Goal: Task Accomplishment & Management: Manage account settings

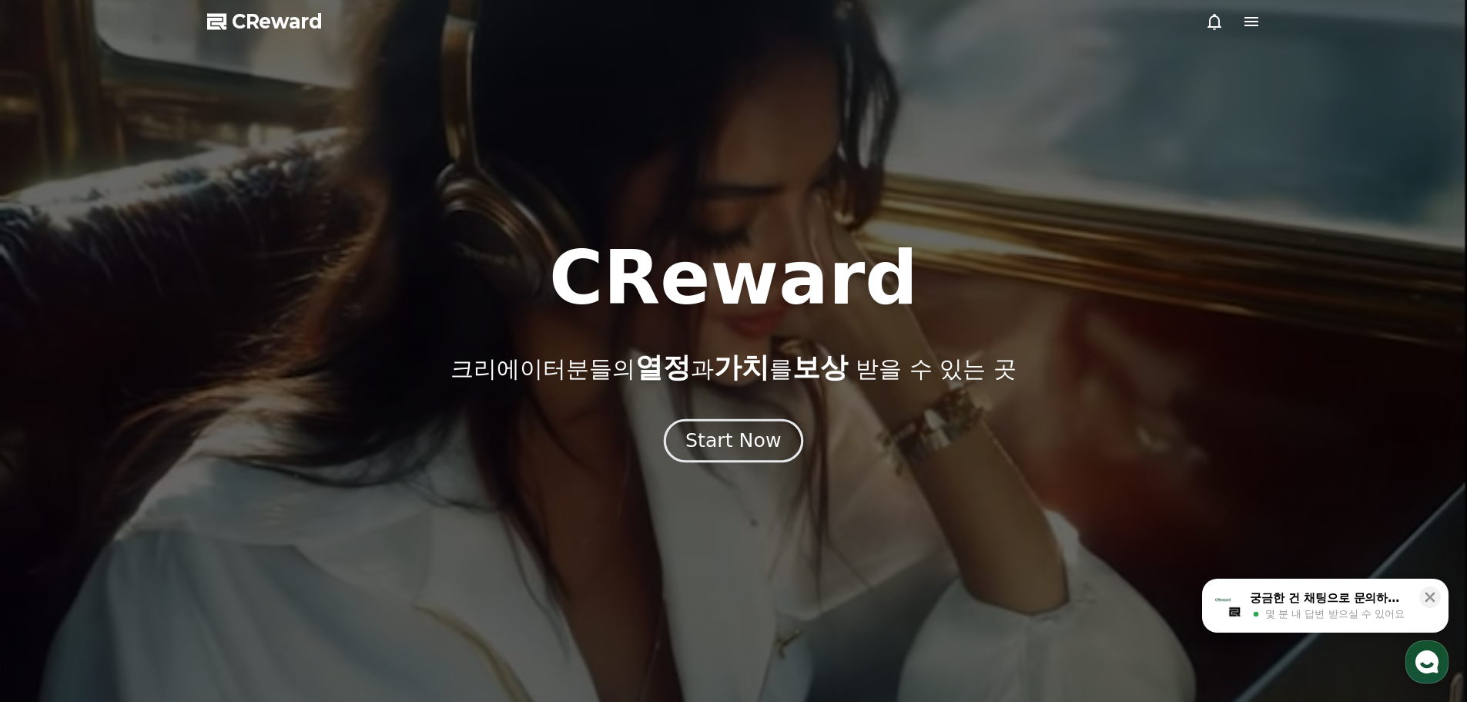
click at [730, 445] on div "Start Now" at bounding box center [733, 440] width 96 height 26
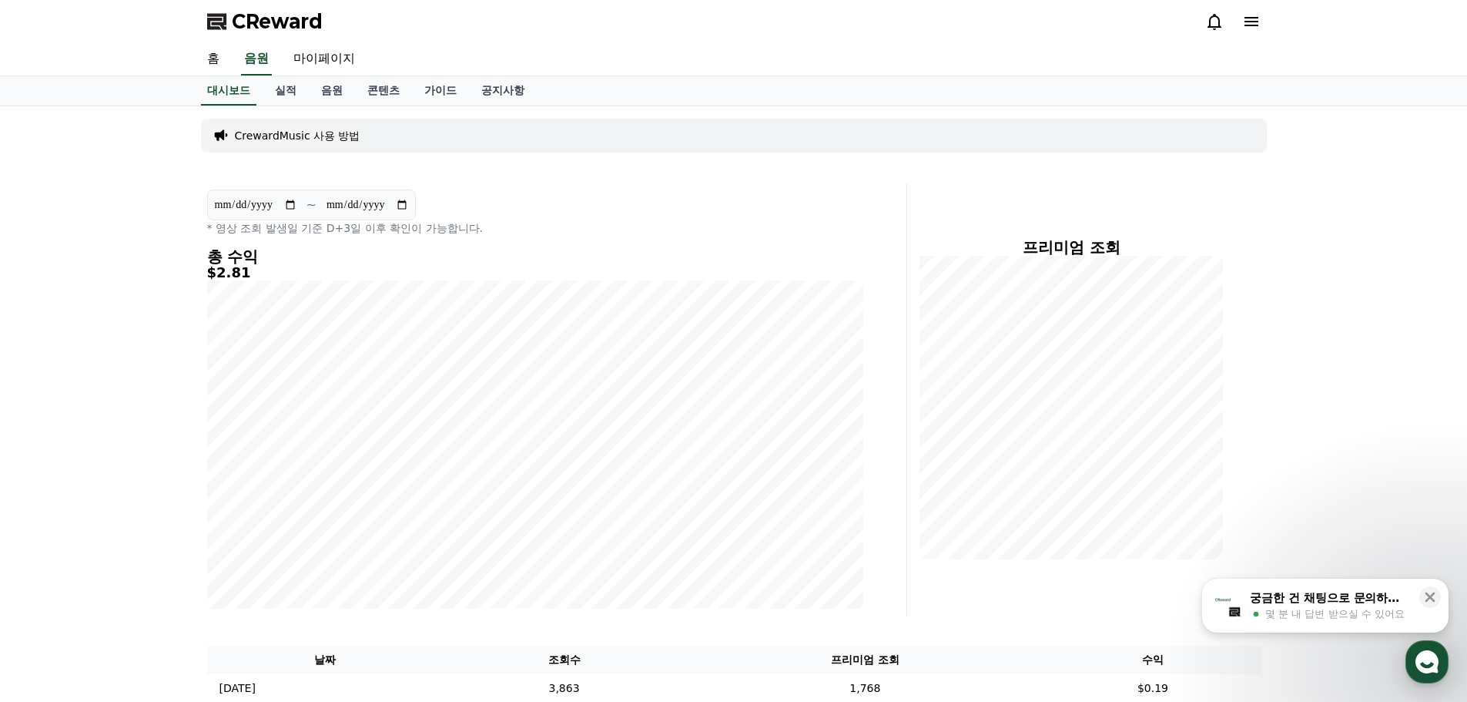
click at [1218, 25] on icon at bounding box center [1215, 22] width 14 height 16
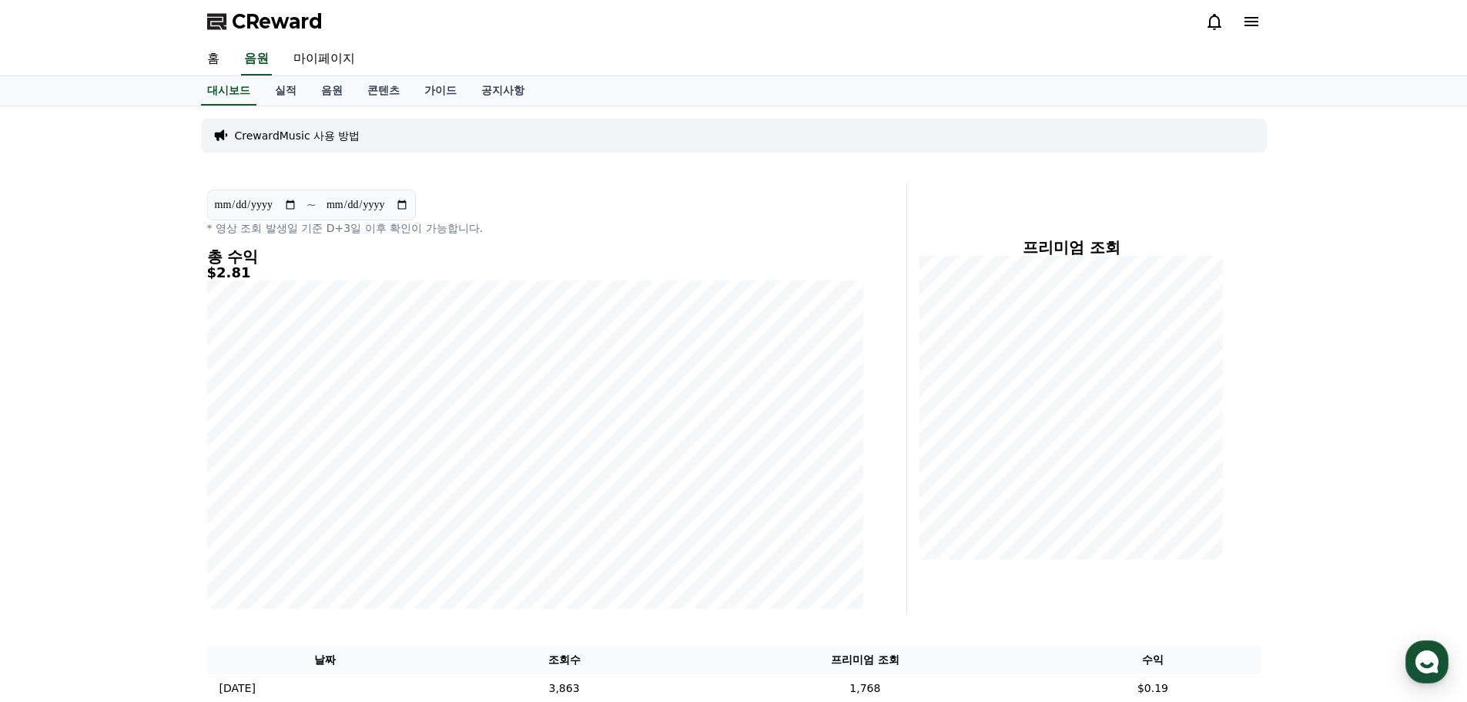
click at [1218, 28] on icon at bounding box center [1215, 22] width 14 height 16
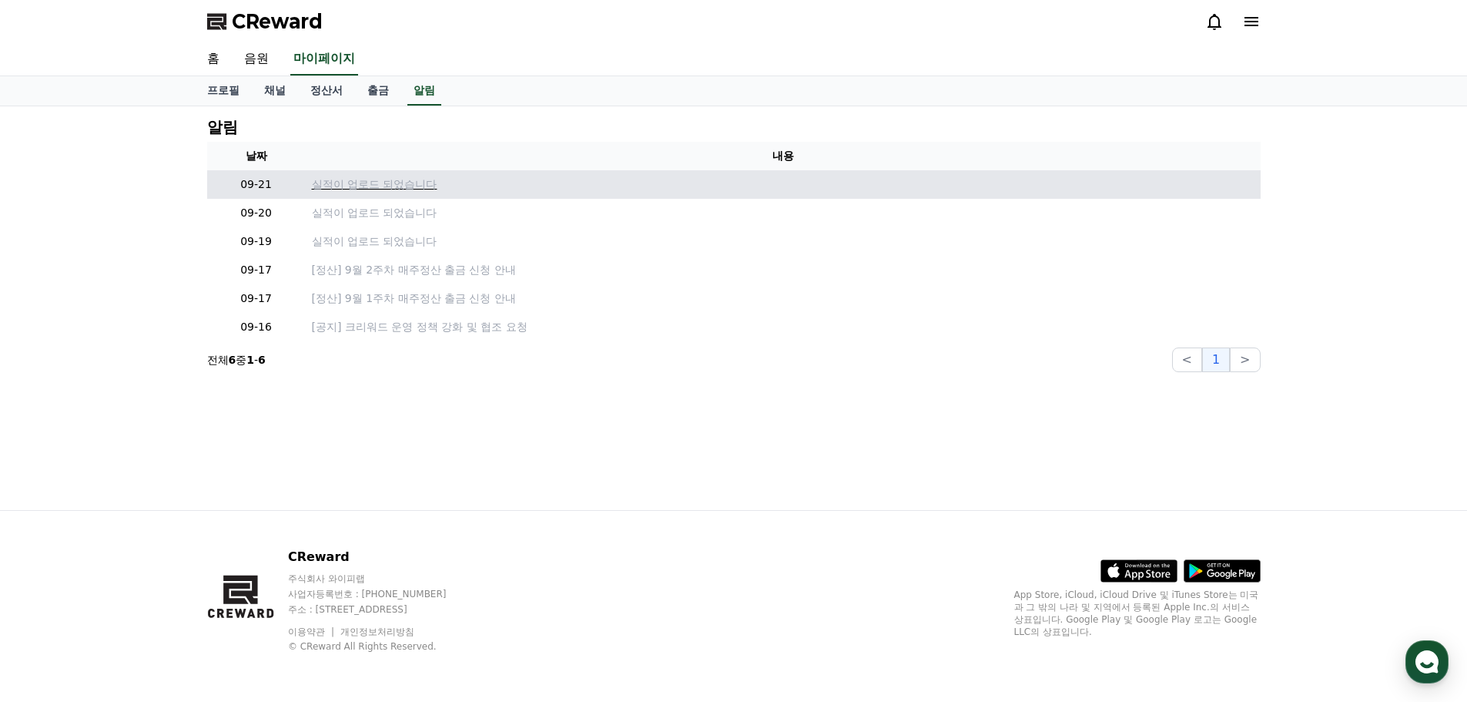
click at [339, 186] on p "실적이 업로드 되었습니다" at bounding box center [783, 184] width 943 height 16
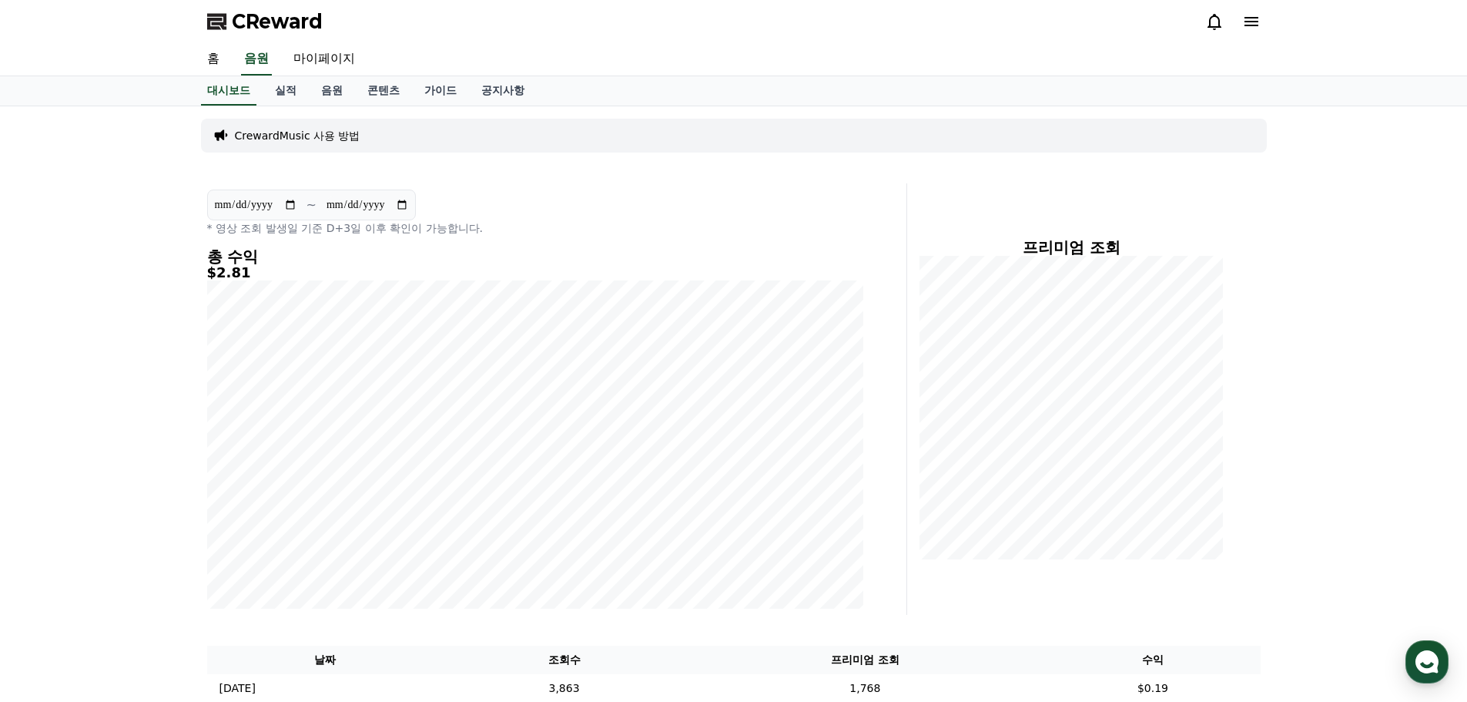
click at [1211, 31] on div at bounding box center [1232, 21] width 55 height 25
click at [1212, 26] on icon at bounding box center [1215, 22] width 14 height 16
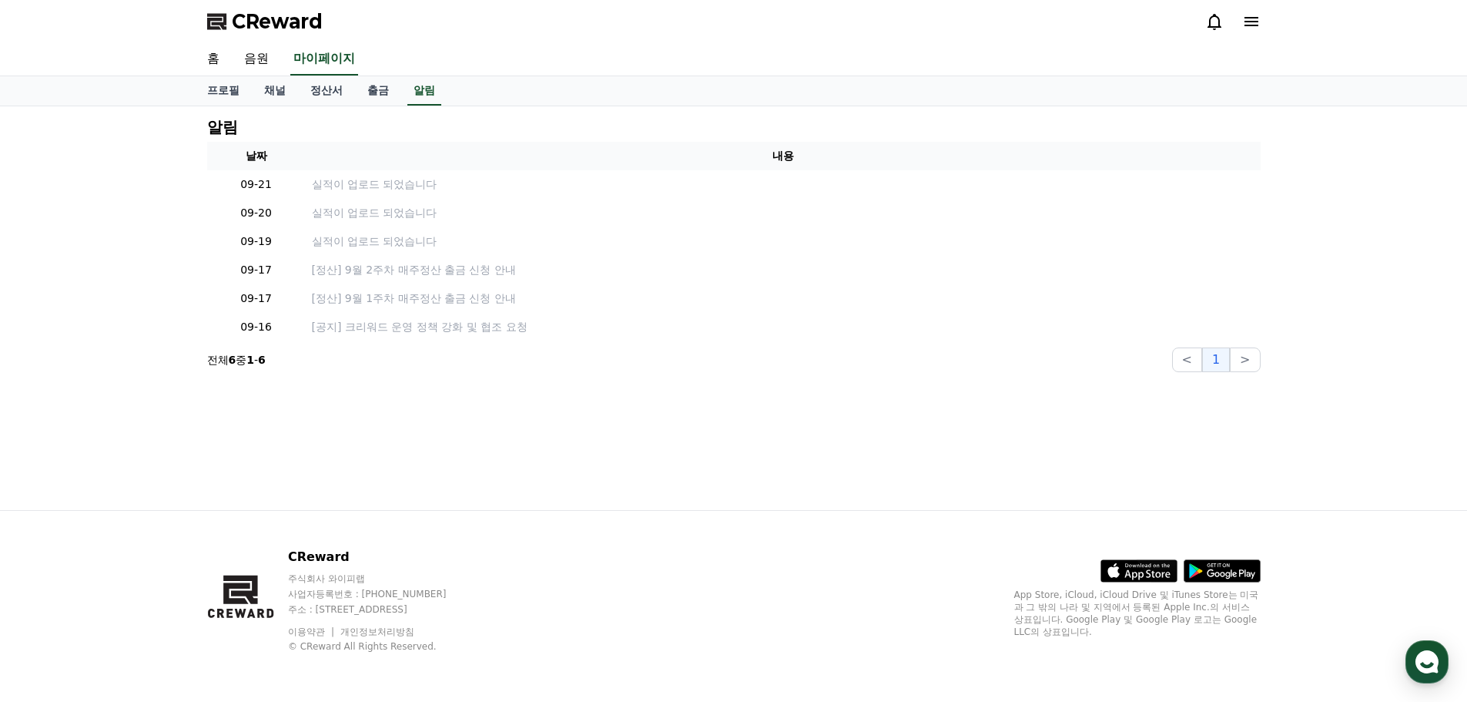
click at [457, 140] on div "알림 날짜 내용 09-21 실적이 업로드 되었습니다 09-20 실적이 업로드 되었습니다 09-19 실적이 업로드 되었습니다 09-17 [정산]…" at bounding box center [734, 245] width 1066 height 266
click at [272, 85] on link "채널" at bounding box center [275, 90] width 46 height 29
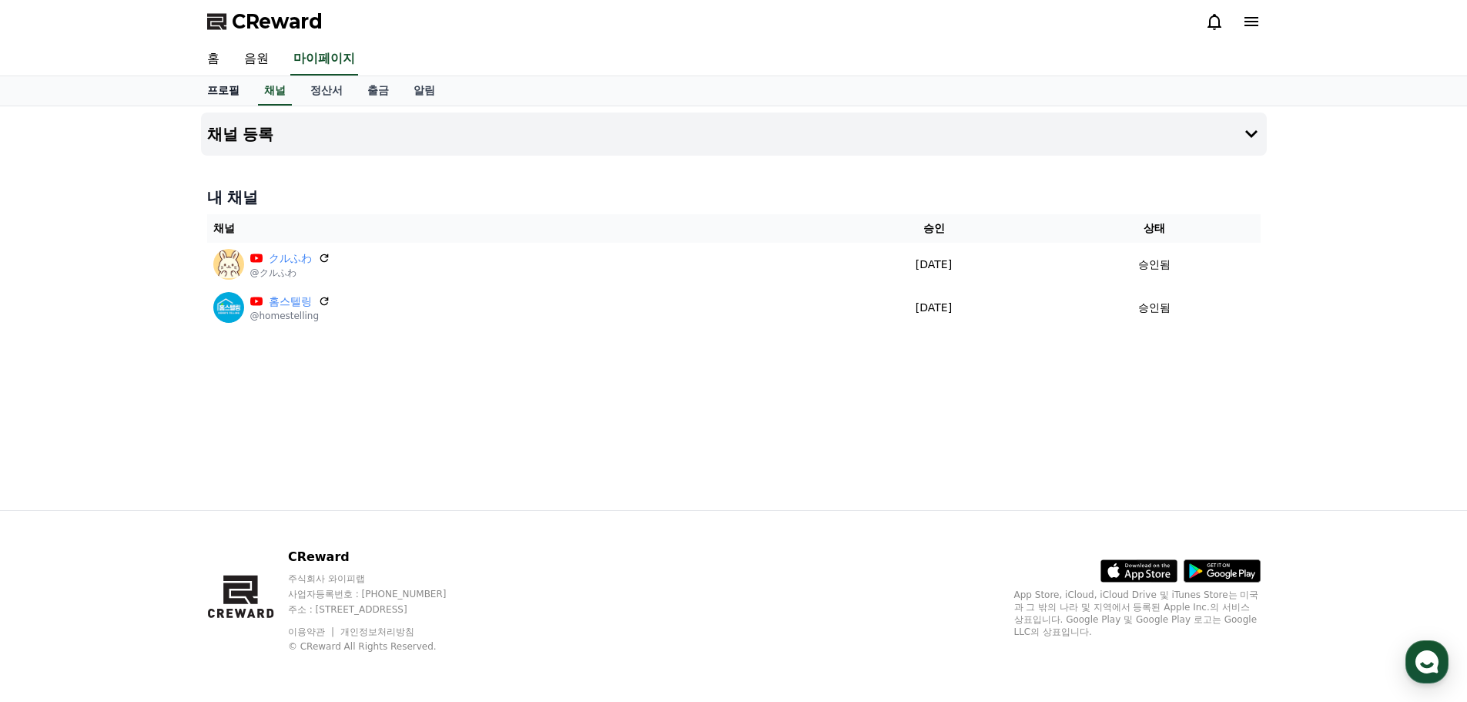
click at [228, 89] on link "프로필" at bounding box center [223, 90] width 57 height 29
select select "**********"
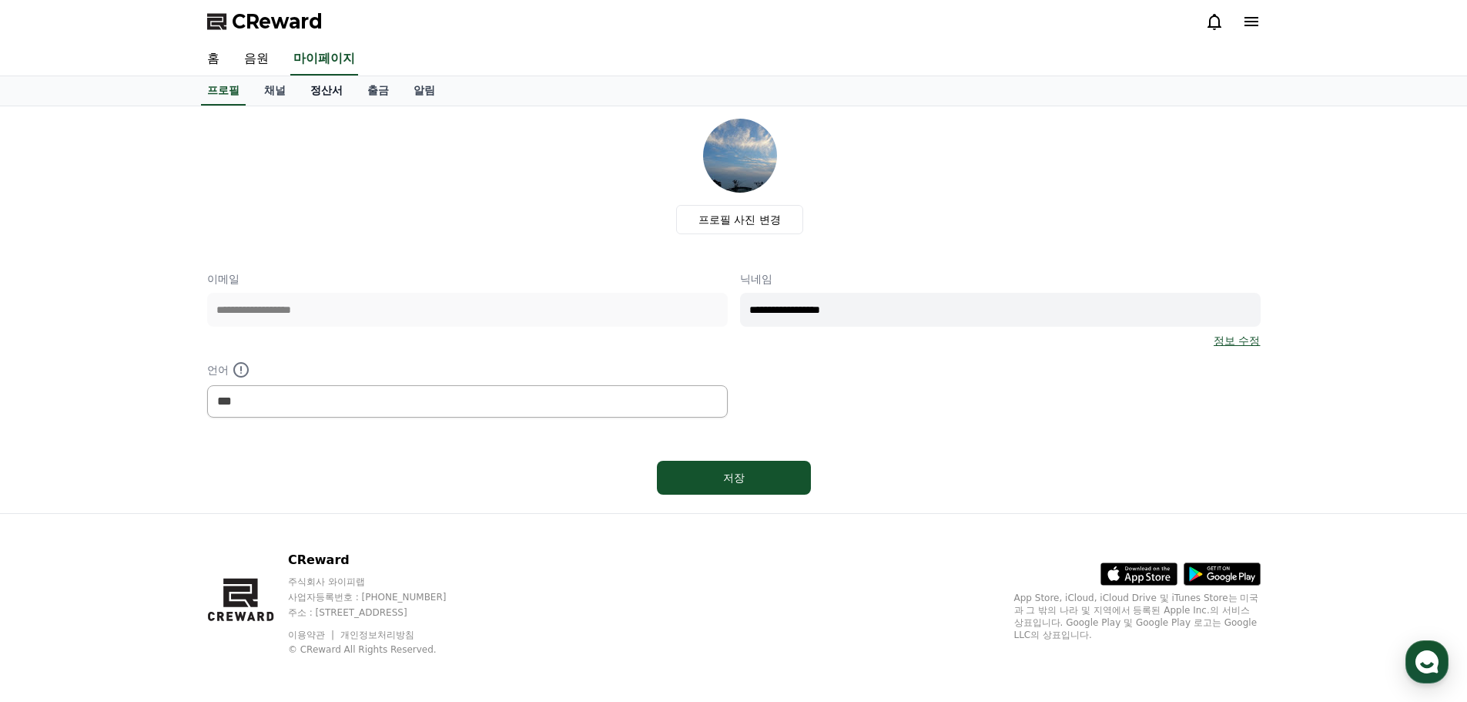
click at [313, 88] on link "정산서" at bounding box center [326, 90] width 57 height 29
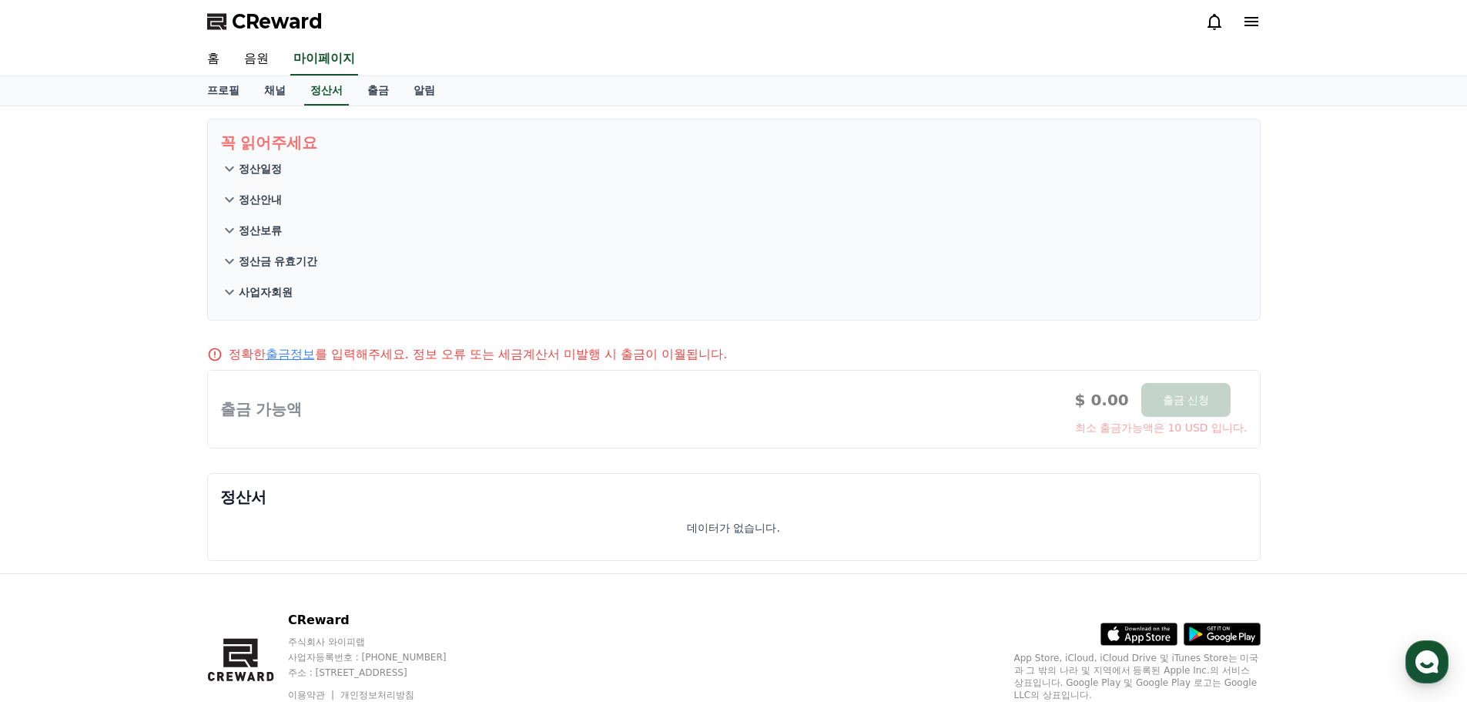
click at [254, 176] on p "정산일정" at bounding box center [260, 168] width 43 height 15
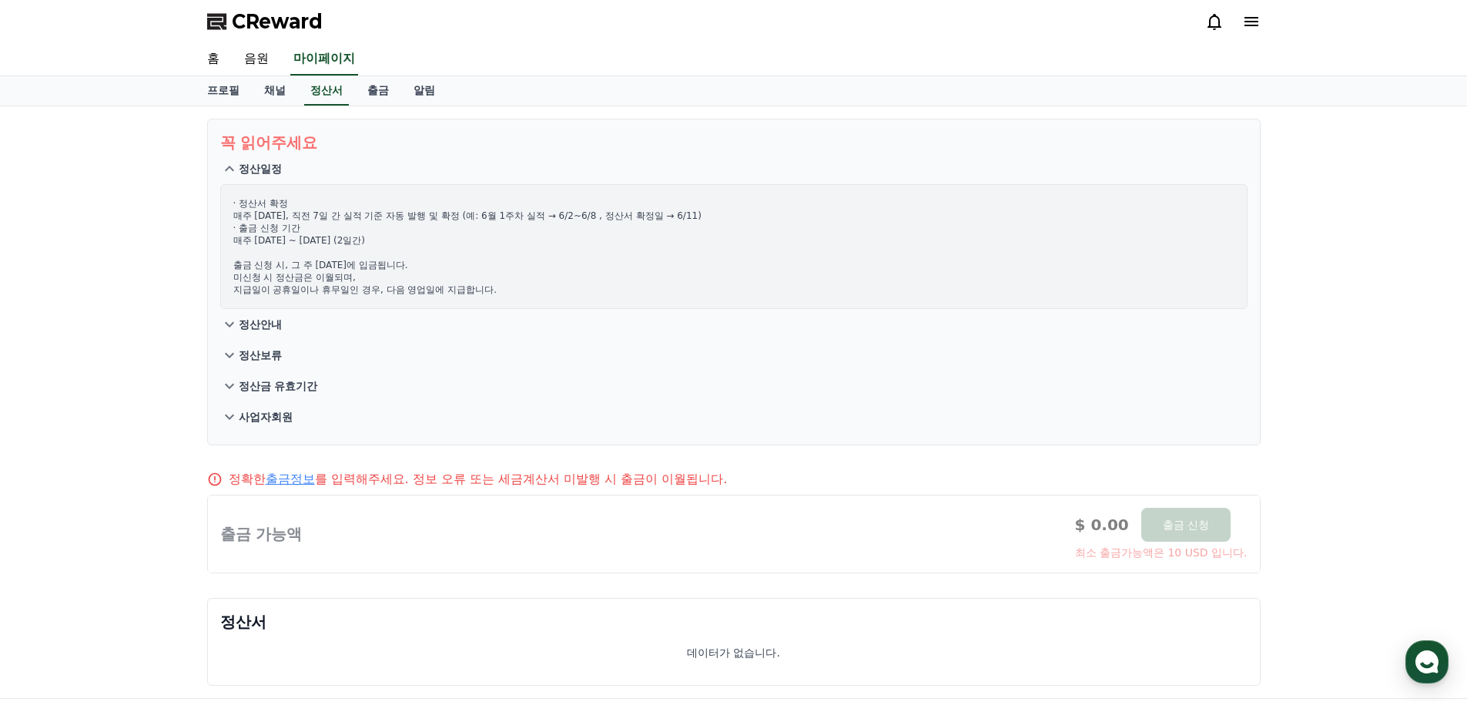
click at [268, 326] on p "정산안내" at bounding box center [260, 324] width 43 height 15
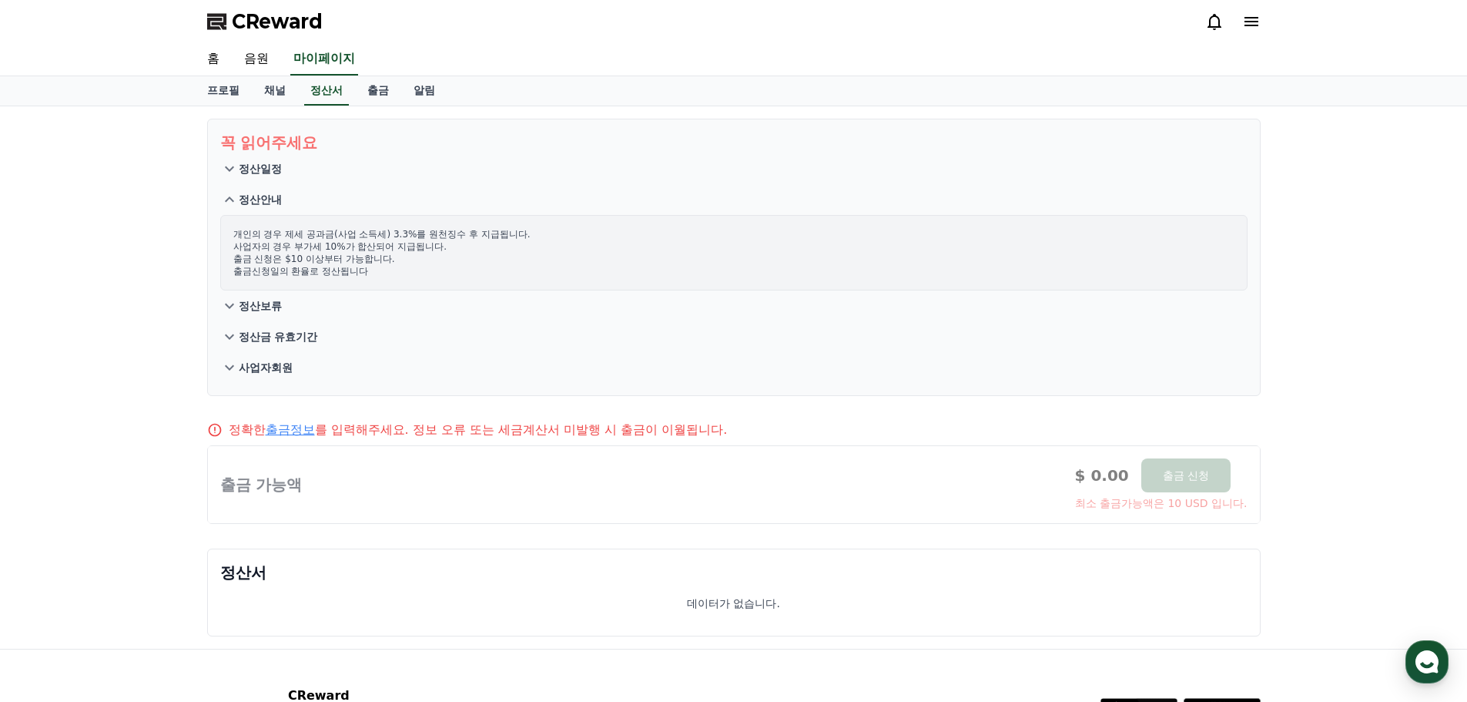
click at [262, 303] on p "정산보류" at bounding box center [260, 305] width 43 height 15
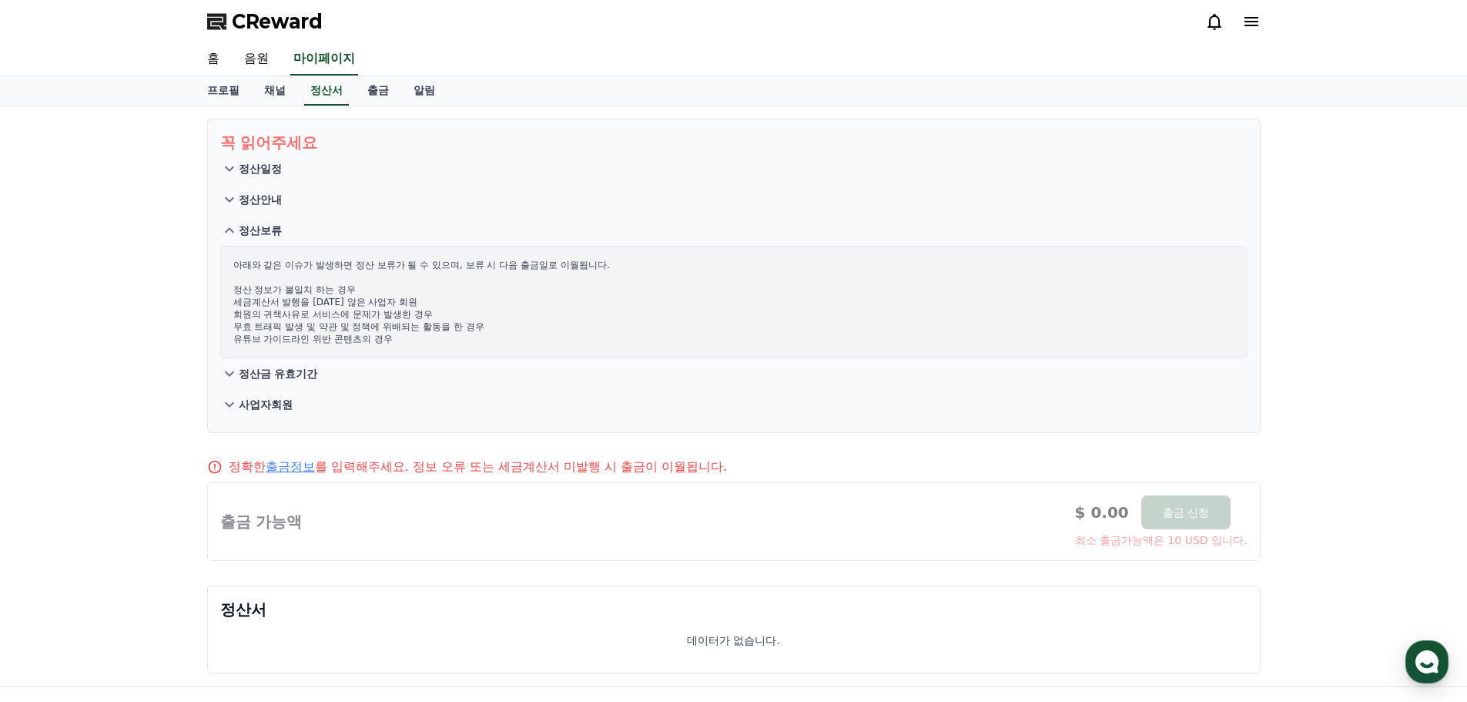
click at [312, 374] on p "정산금 유효기간" at bounding box center [278, 373] width 79 height 15
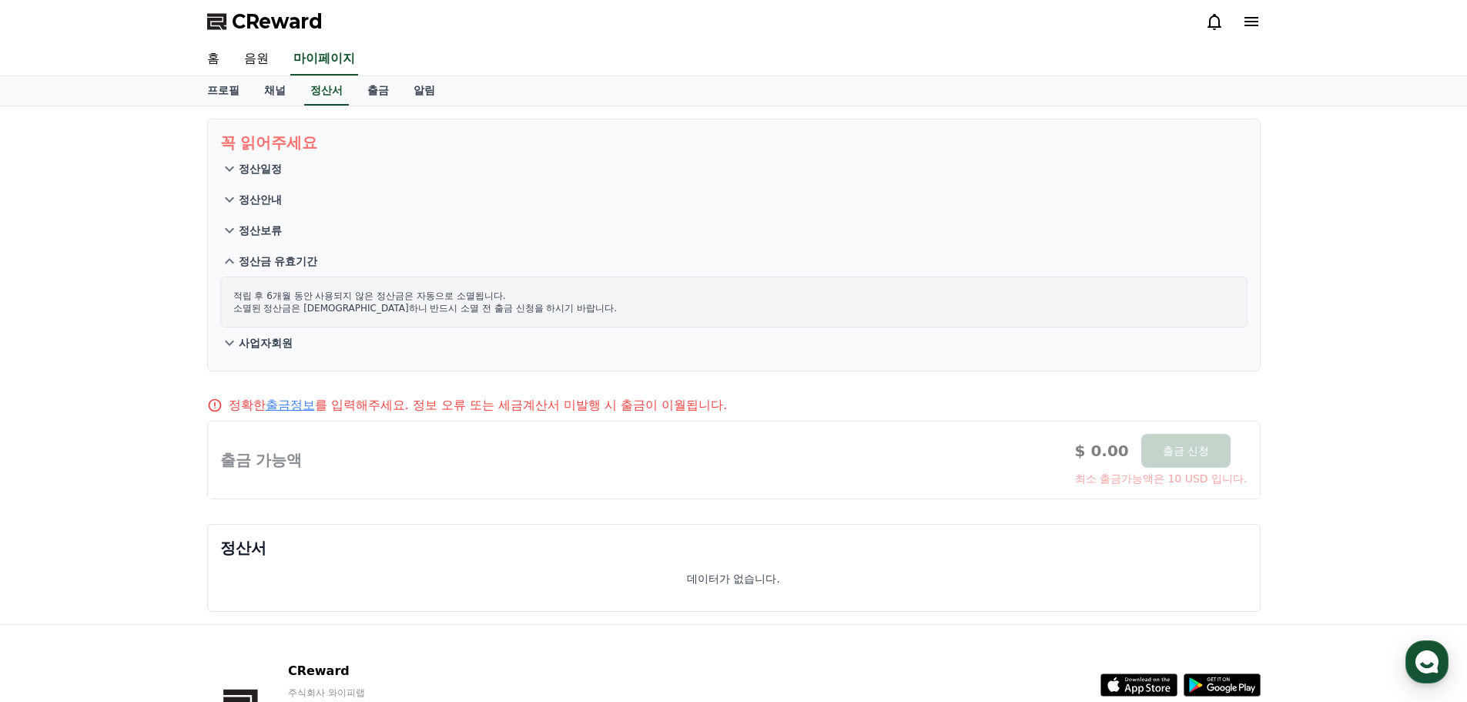
click at [290, 351] on button "사업자회원" at bounding box center [733, 342] width 1027 height 31
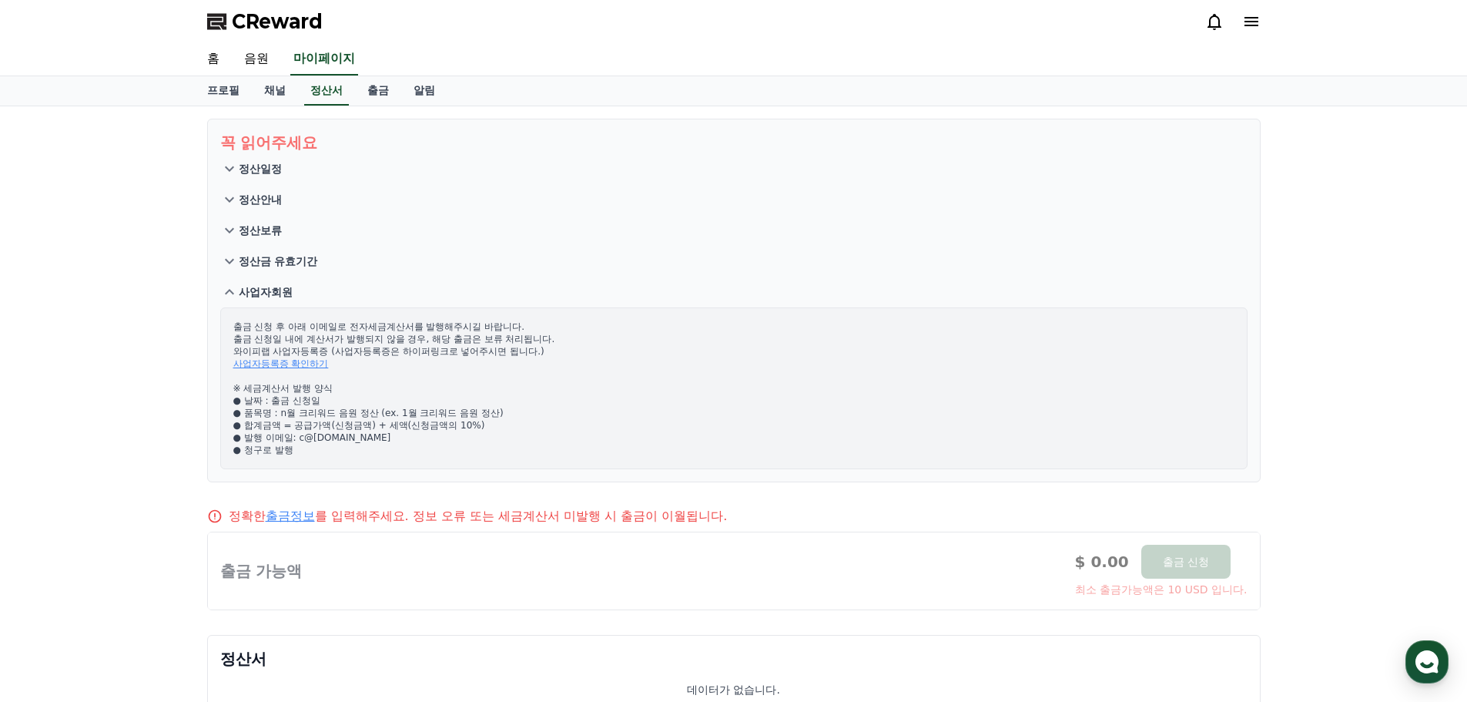
click at [592, 362] on p "출금 신청 후 아래 이메일로 전자세금계산서를 발행해주시길 바랍니다. 출금 신청일 내에 계산서가 발행되지 않을 경우, 해당 출금은 보류 처리됩니…" at bounding box center [733, 388] width 1001 height 136
click at [385, 89] on link "출금" at bounding box center [378, 90] width 46 height 29
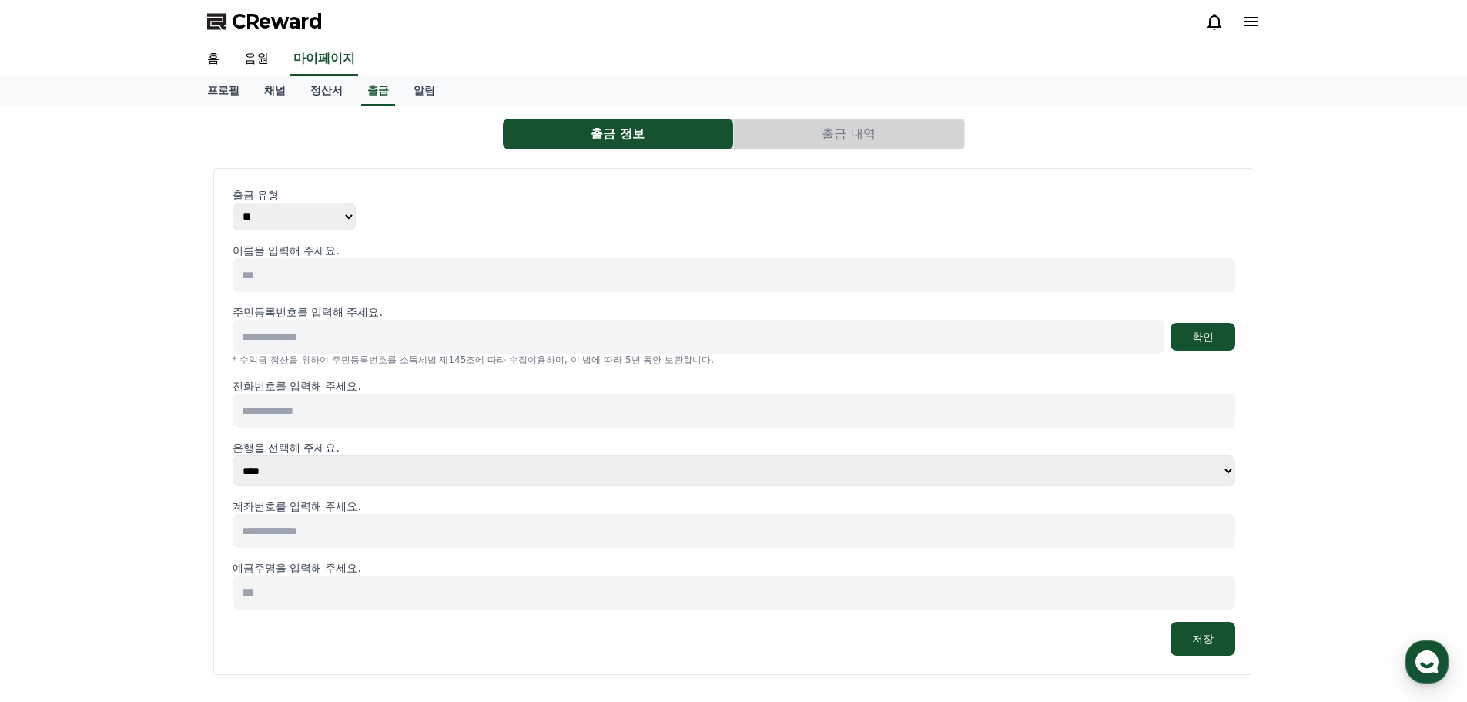
click at [333, 341] on input at bounding box center [699, 337] width 932 height 34
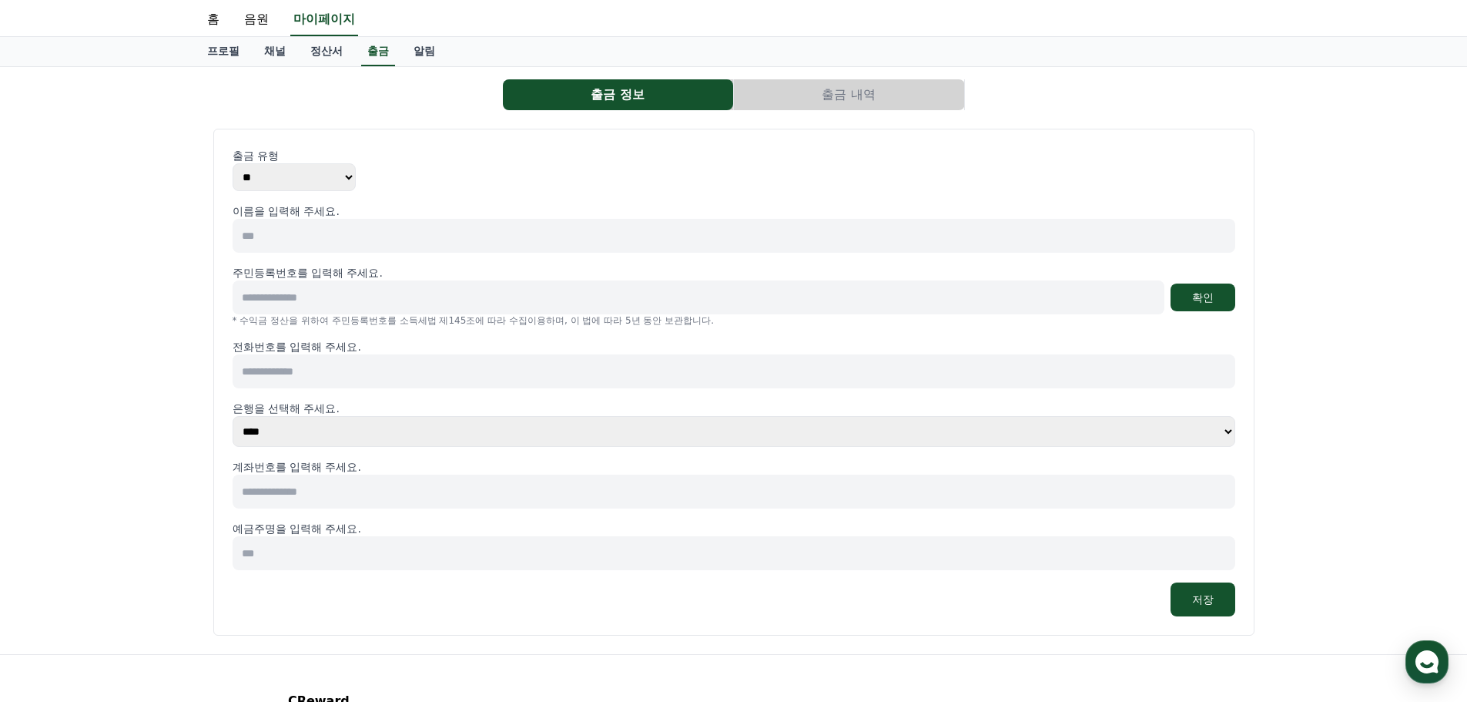
scroll to position [77, 0]
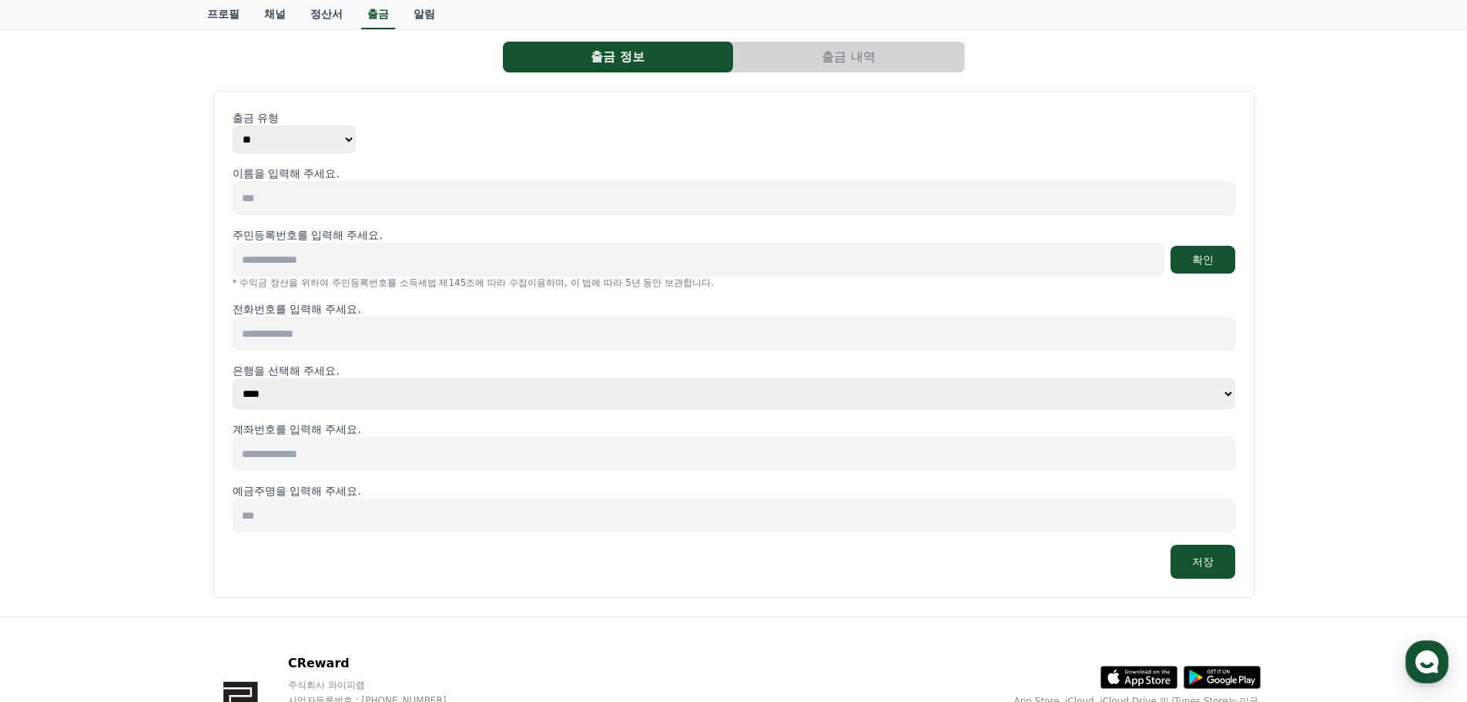
click at [266, 143] on select "** ***" at bounding box center [294, 140] width 123 height 28
click at [233, 126] on select "** ***" at bounding box center [294, 140] width 123 height 28
click at [290, 192] on input at bounding box center [734, 198] width 1003 height 34
type input "***"
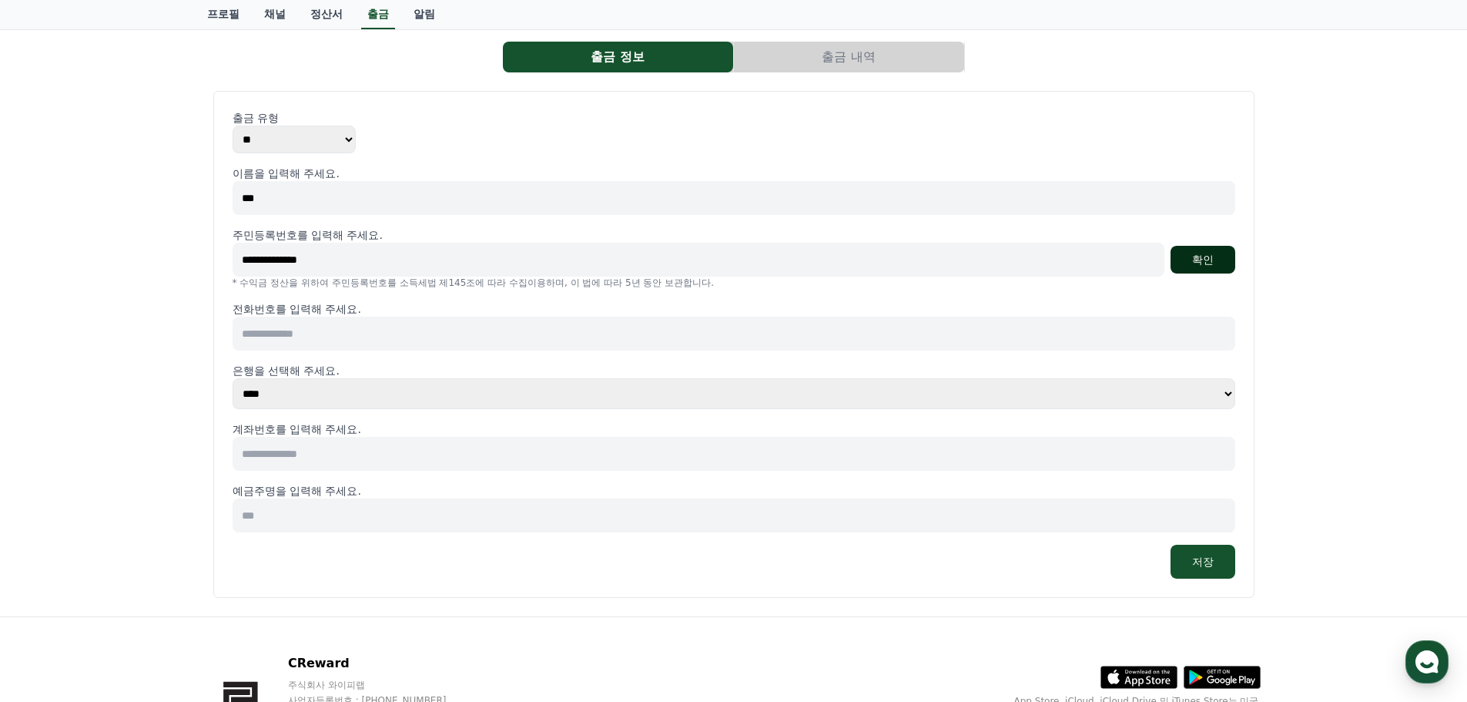
type input "**********"
click at [1224, 256] on button "확인" at bounding box center [1203, 260] width 65 height 28
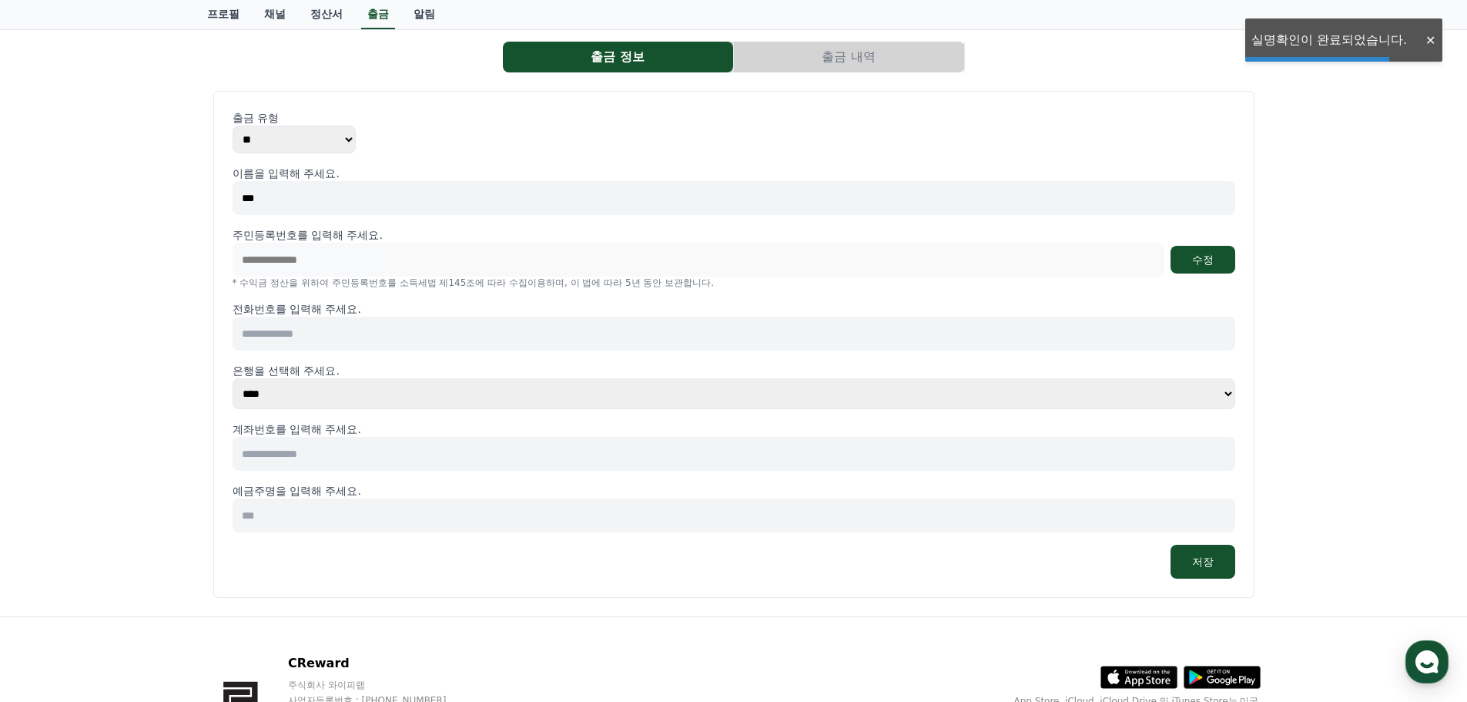
click at [568, 342] on input at bounding box center [734, 334] width 1003 height 34
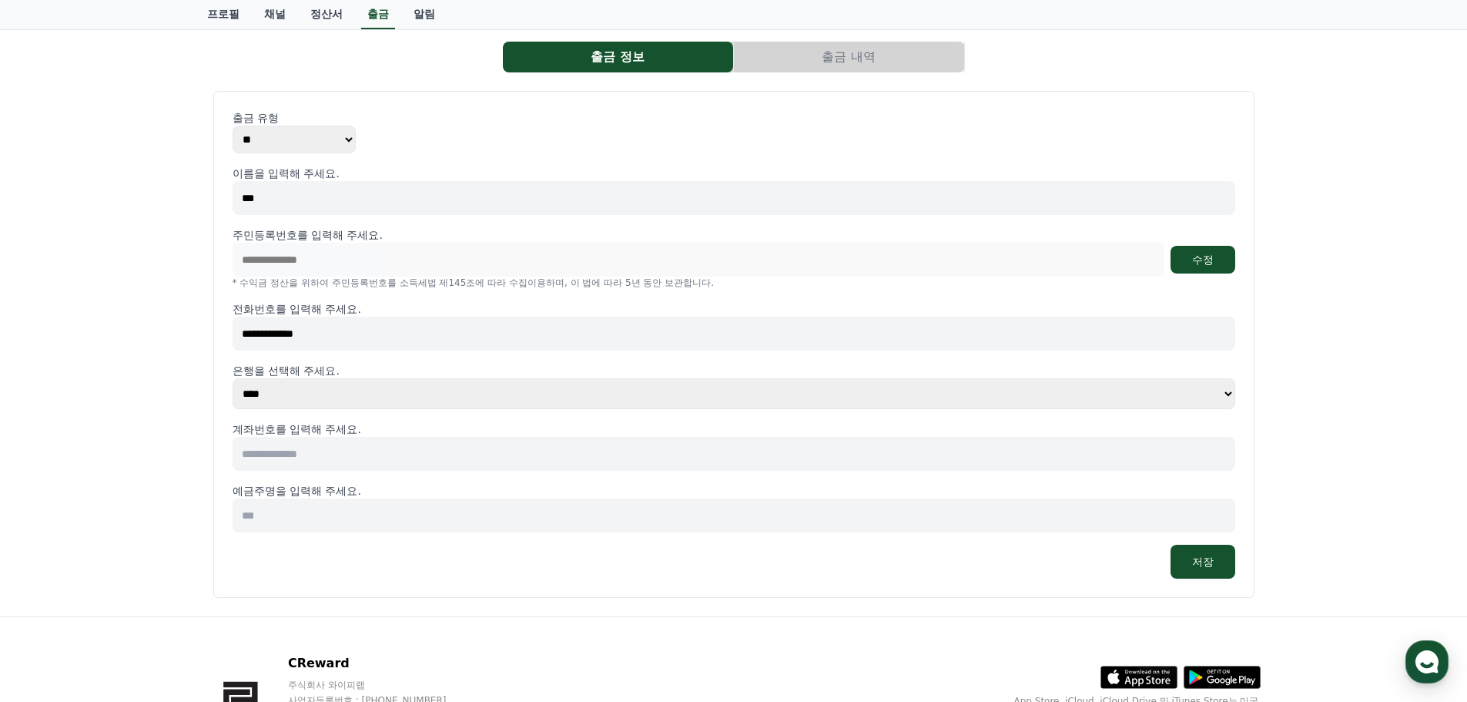
type input "**********"
click at [499, 404] on select "**** **** **** **** **** **** **** ** ** ** ** **** *** **** **** *****" at bounding box center [734, 393] width 1003 height 31
select select "********"
click at [233, 378] on select "**** **** **** **** **** **** **** ** ** ** ** **** *** **** **** *****" at bounding box center [734, 393] width 1003 height 31
click at [314, 451] on input at bounding box center [734, 454] width 1003 height 34
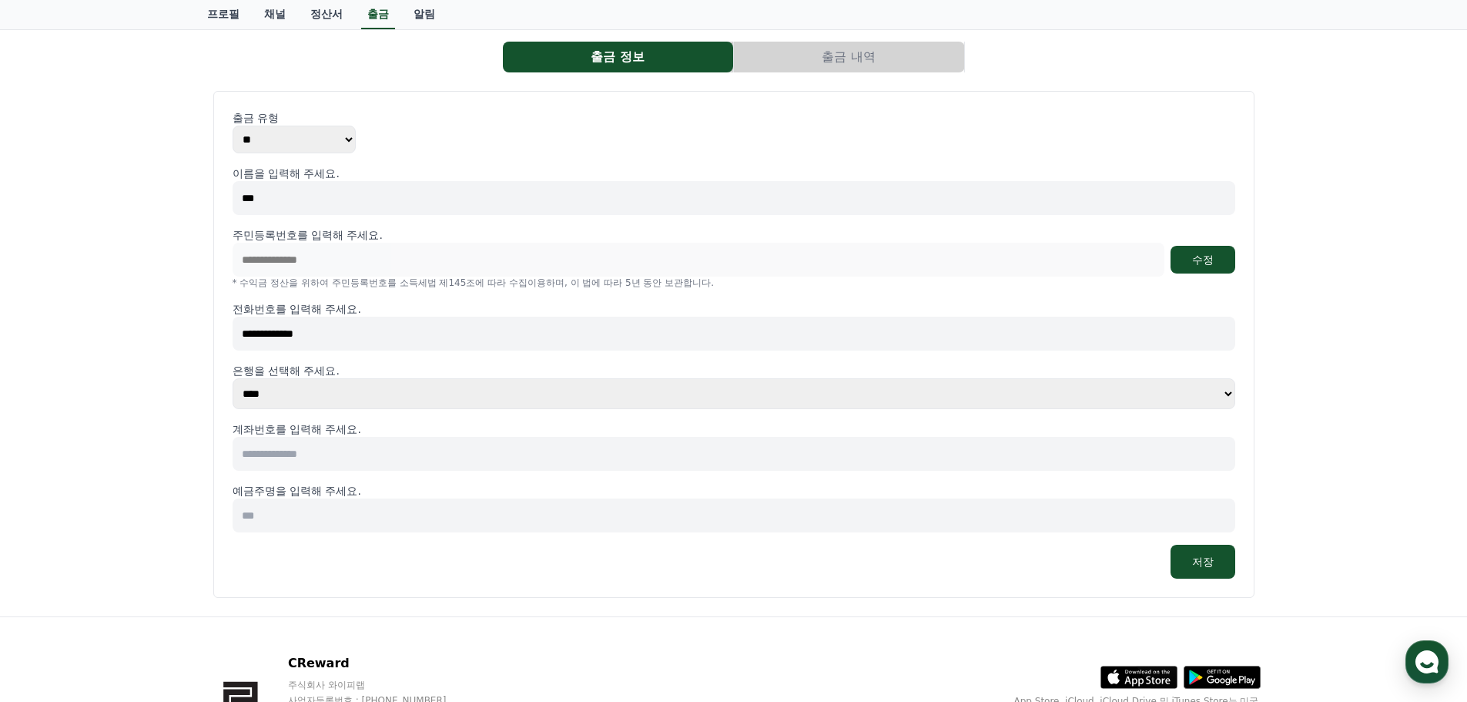
click at [371, 504] on input at bounding box center [734, 515] width 1003 height 34
type input "***"
click at [396, 457] on input at bounding box center [734, 454] width 1003 height 34
type input "**********"
click at [441, 424] on p "계좌번호를 입력해 주세요." at bounding box center [734, 428] width 1003 height 15
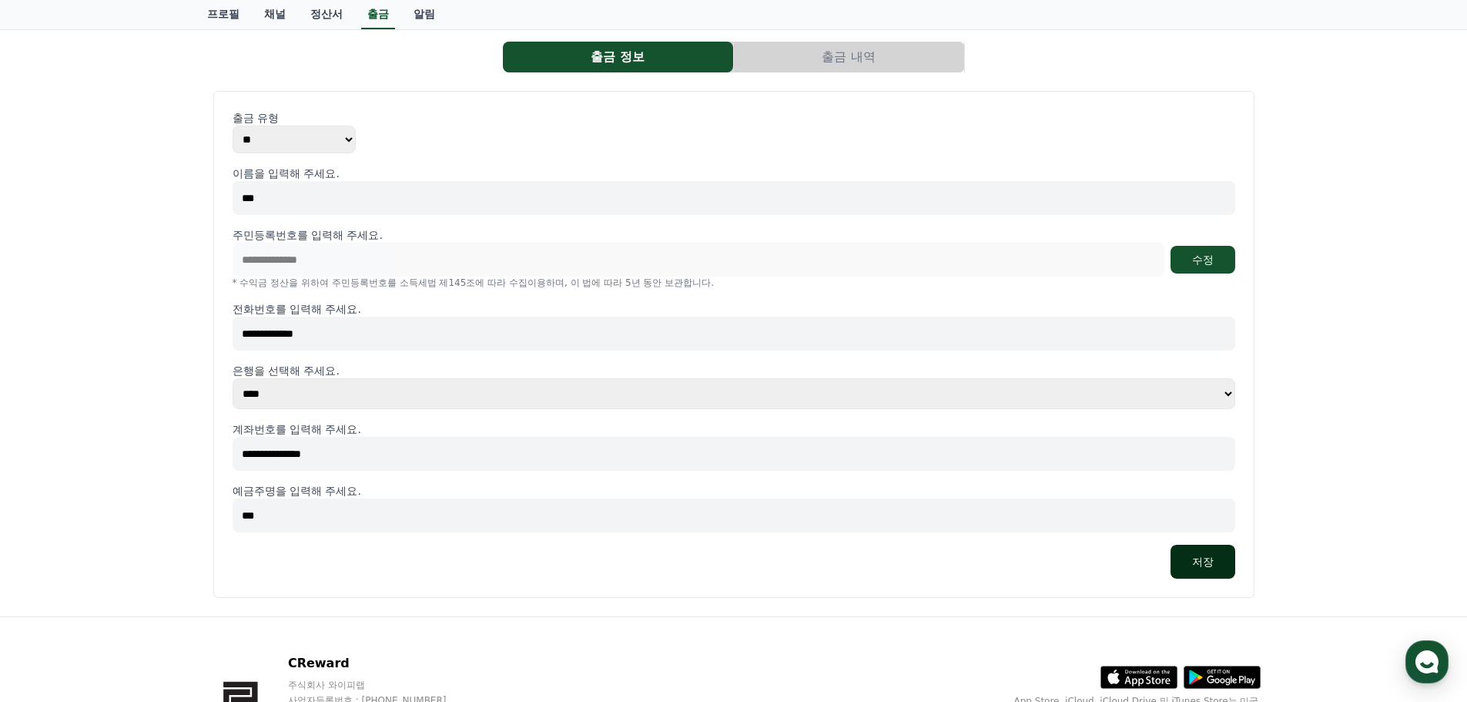
click at [1210, 558] on button "저장" at bounding box center [1203, 562] width 65 height 34
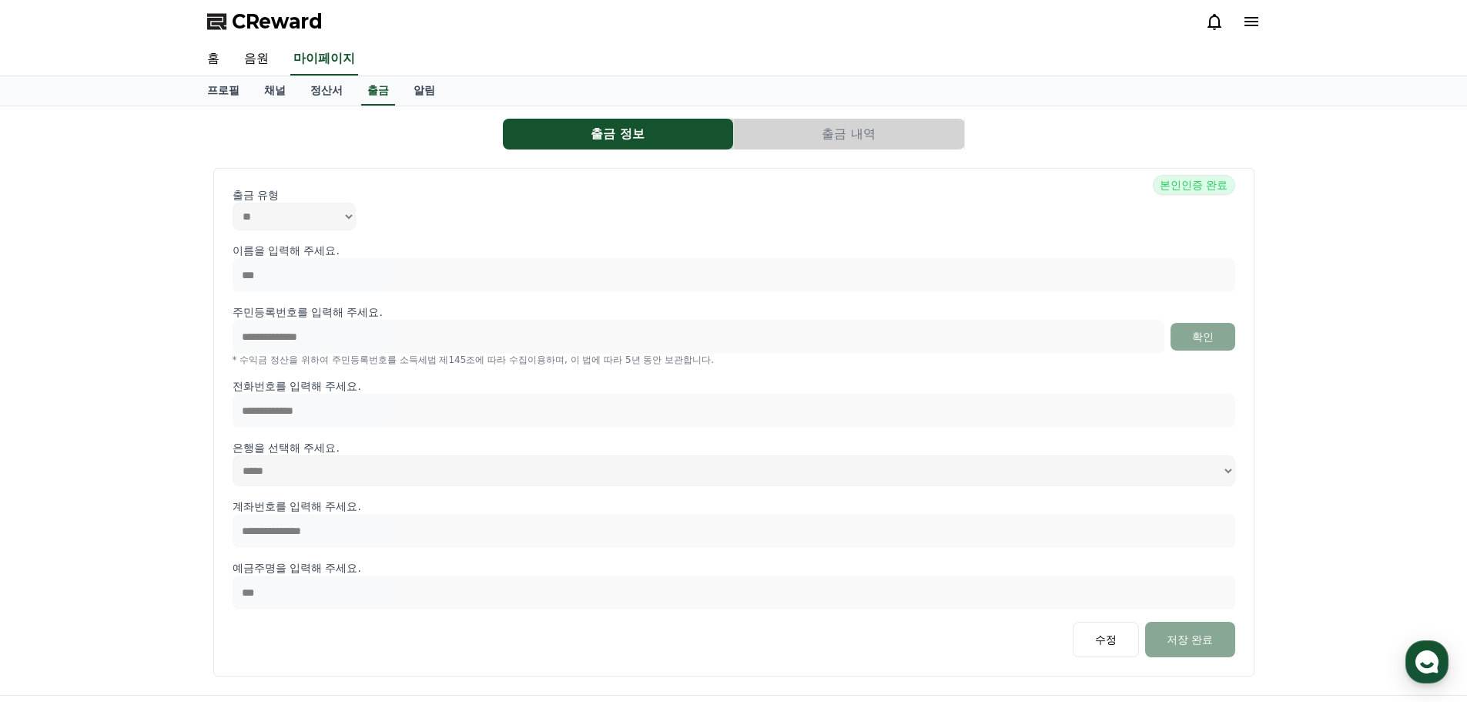
click at [863, 134] on button "출금 내역" at bounding box center [849, 134] width 230 height 31
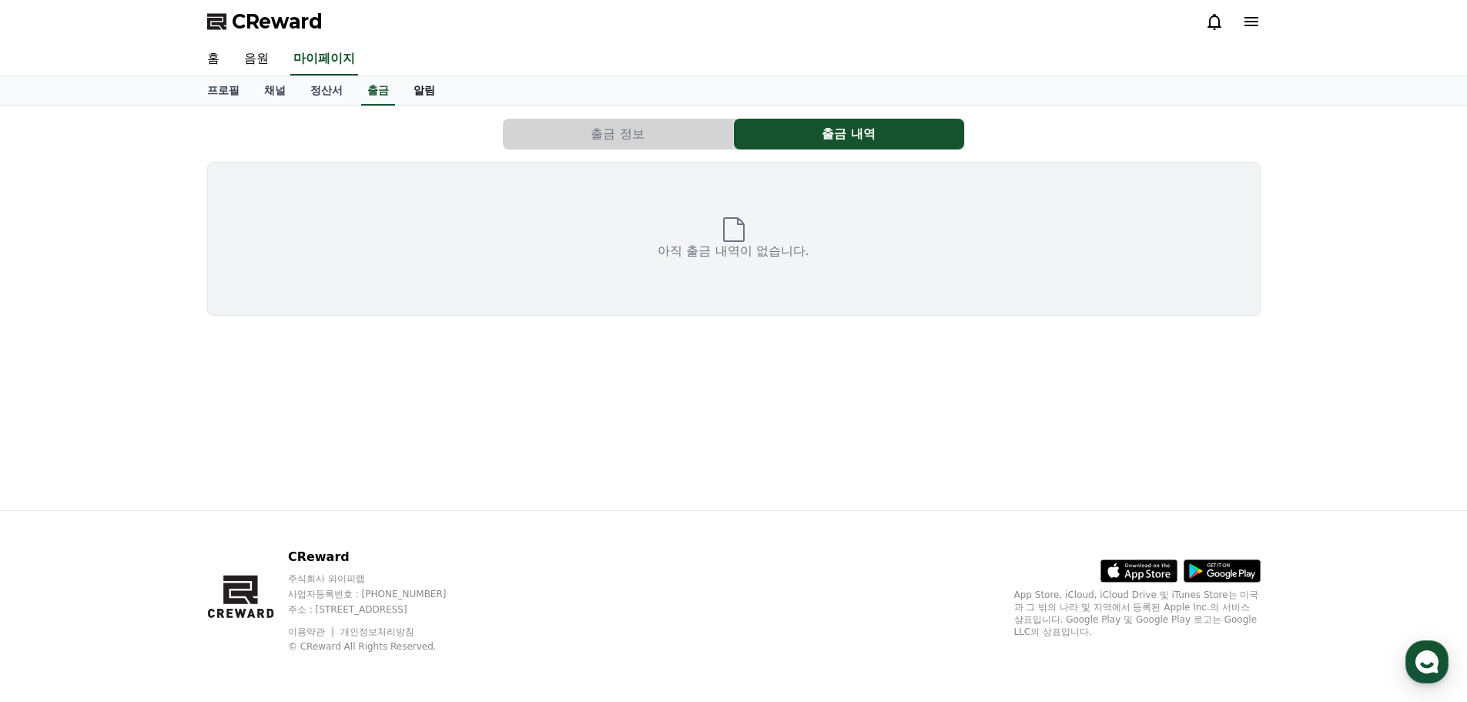
click at [443, 89] on link "알림" at bounding box center [424, 90] width 46 height 29
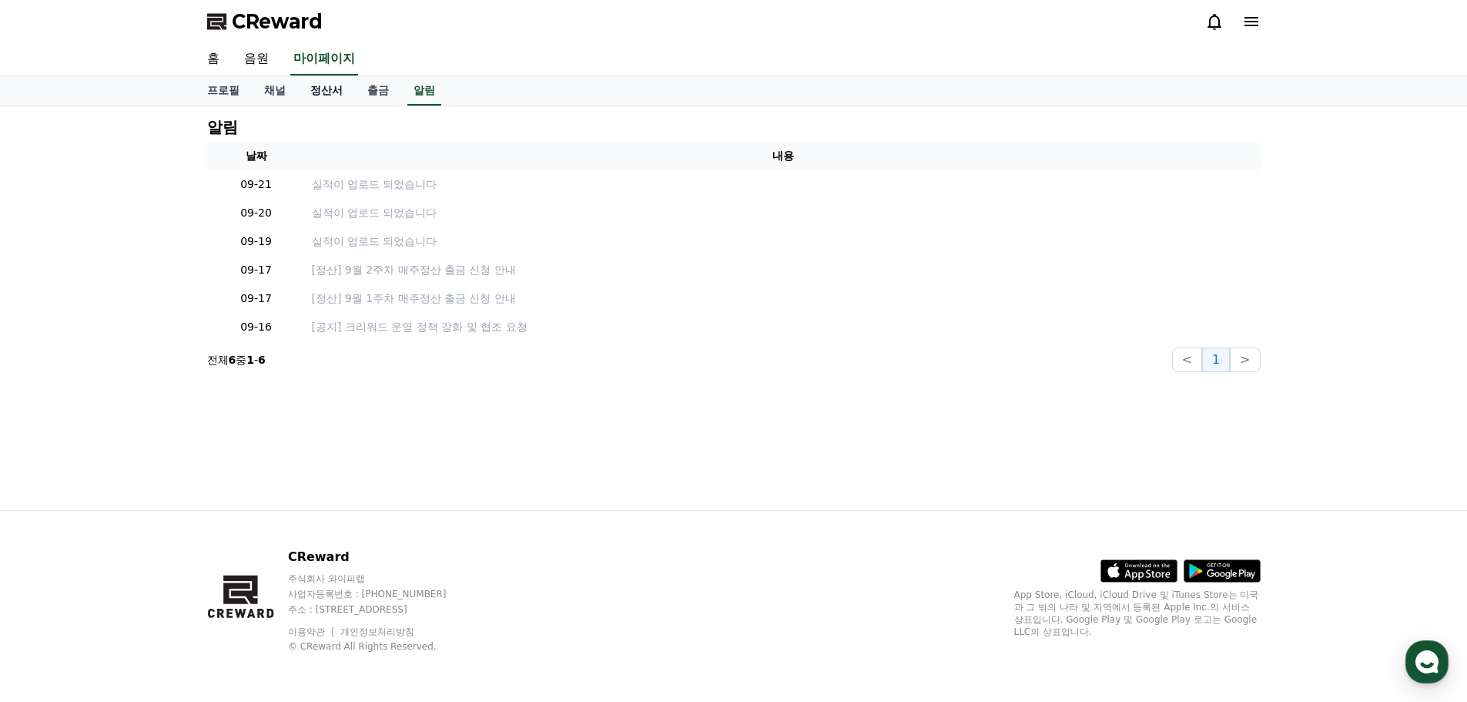
click at [333, 92] on link "정산서" at bounding box center [326, 90] width 57 height 29
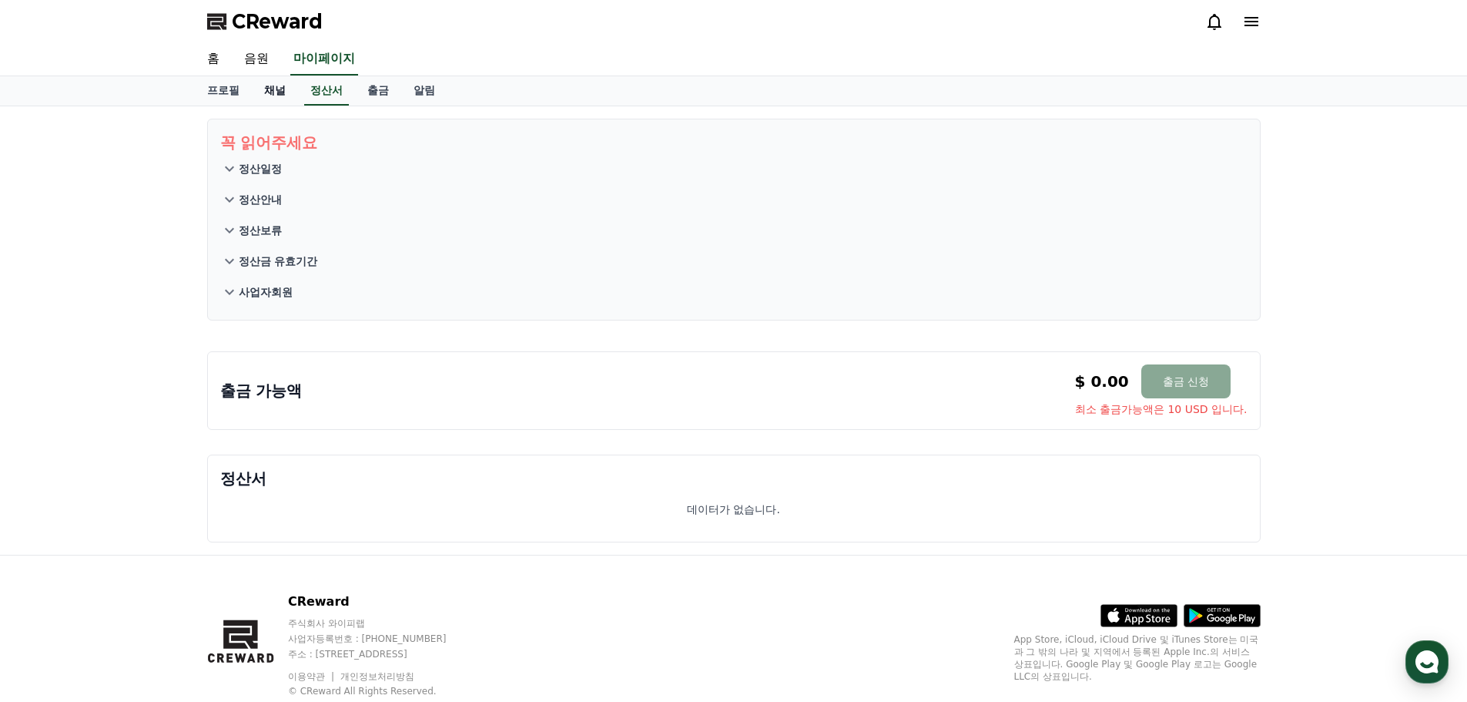
click at [275, 95] on link "채널" at bounding box center [275, 90] width 46 height 29
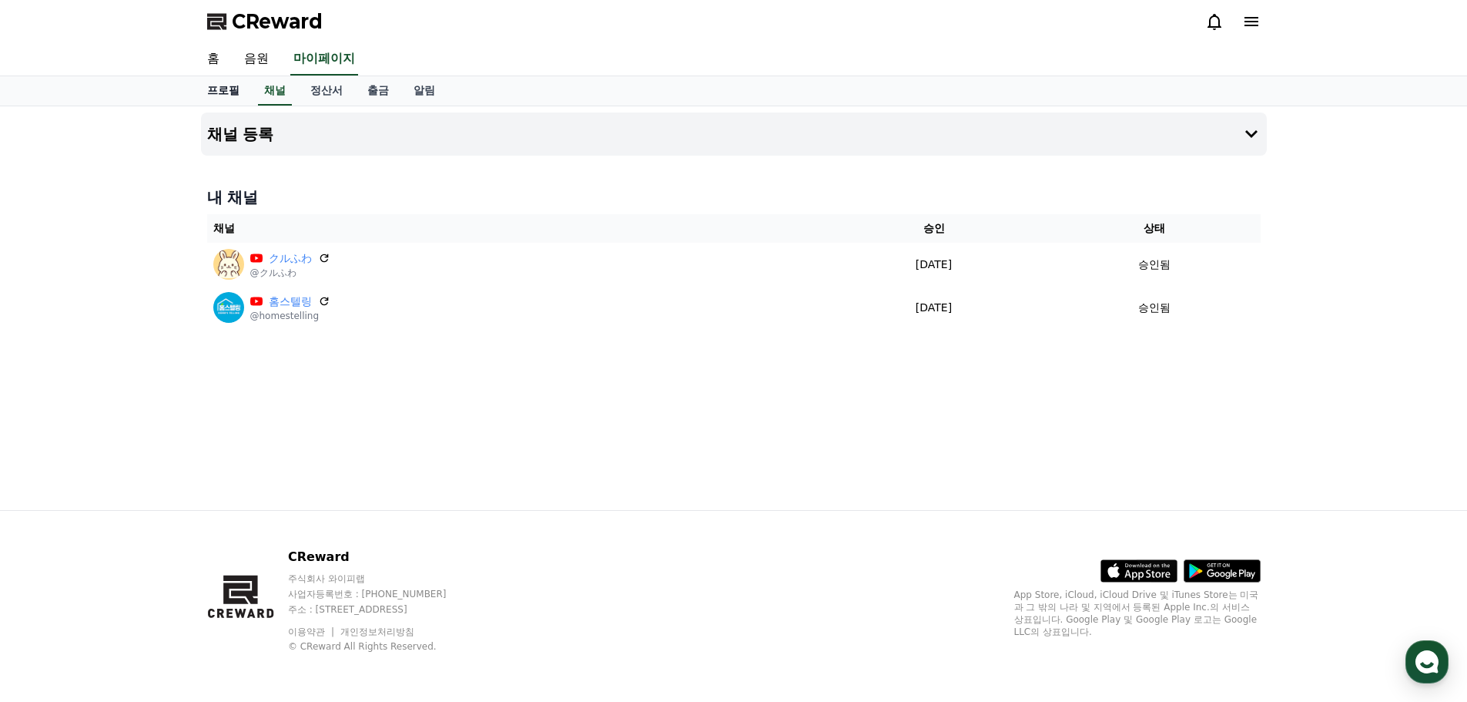
click at [213, 89] on link "프로필" at bounding box center [223, 90] width 57 height 29
select select "**********"
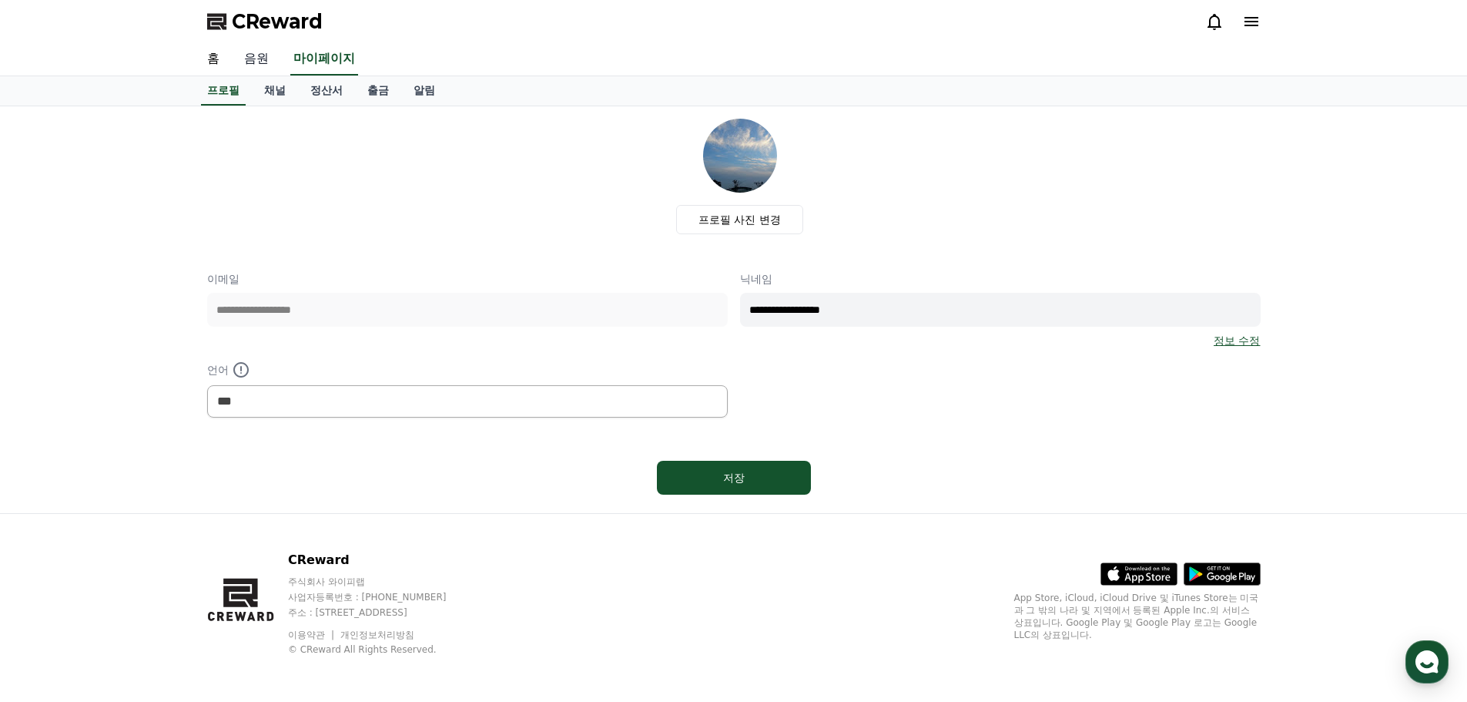
click at [246, 44] on link "음원" at bounding box center [256, 59] width 49 height 32
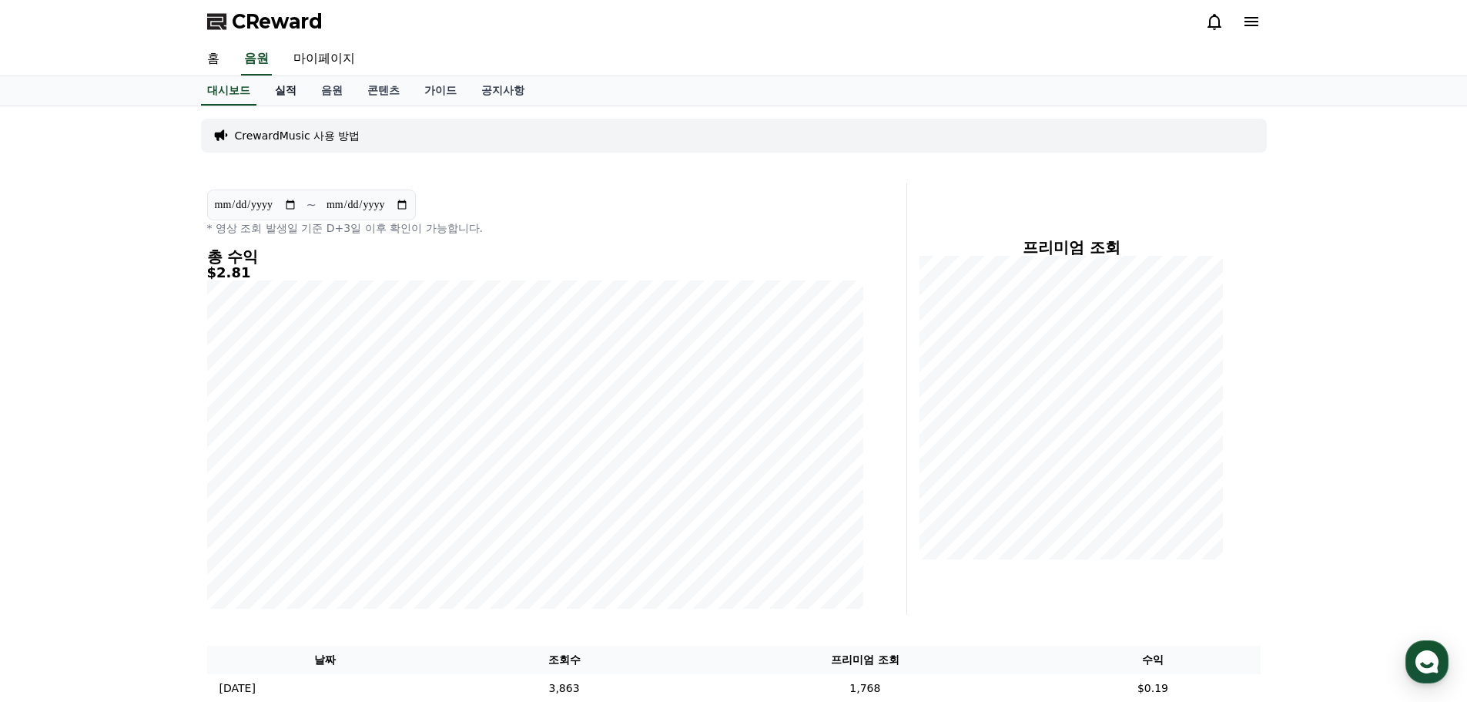
click at [283, 93] on link "실적" at bounding box center [286, 90] width 46 height 29
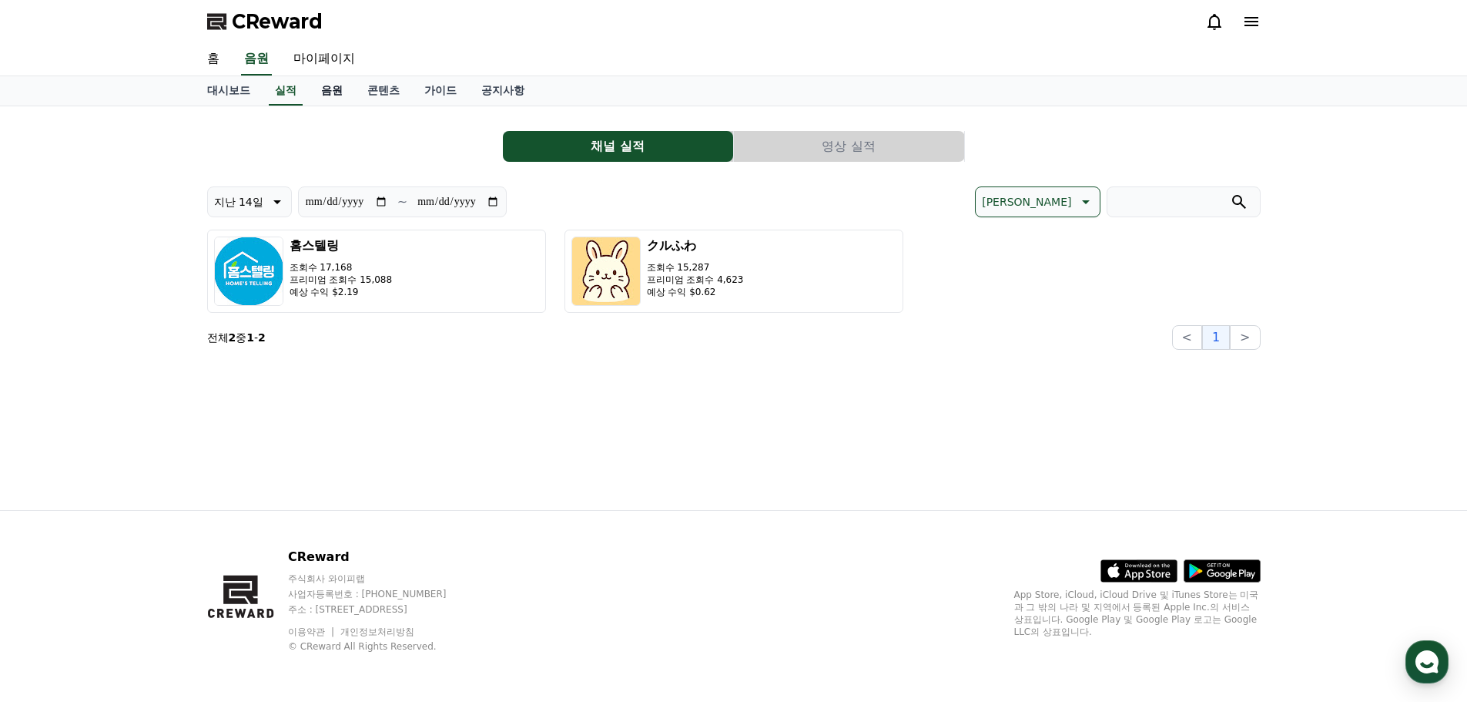
click at [323, 91] on link "음원" at bounding box center [332, 90] width 46 height 29
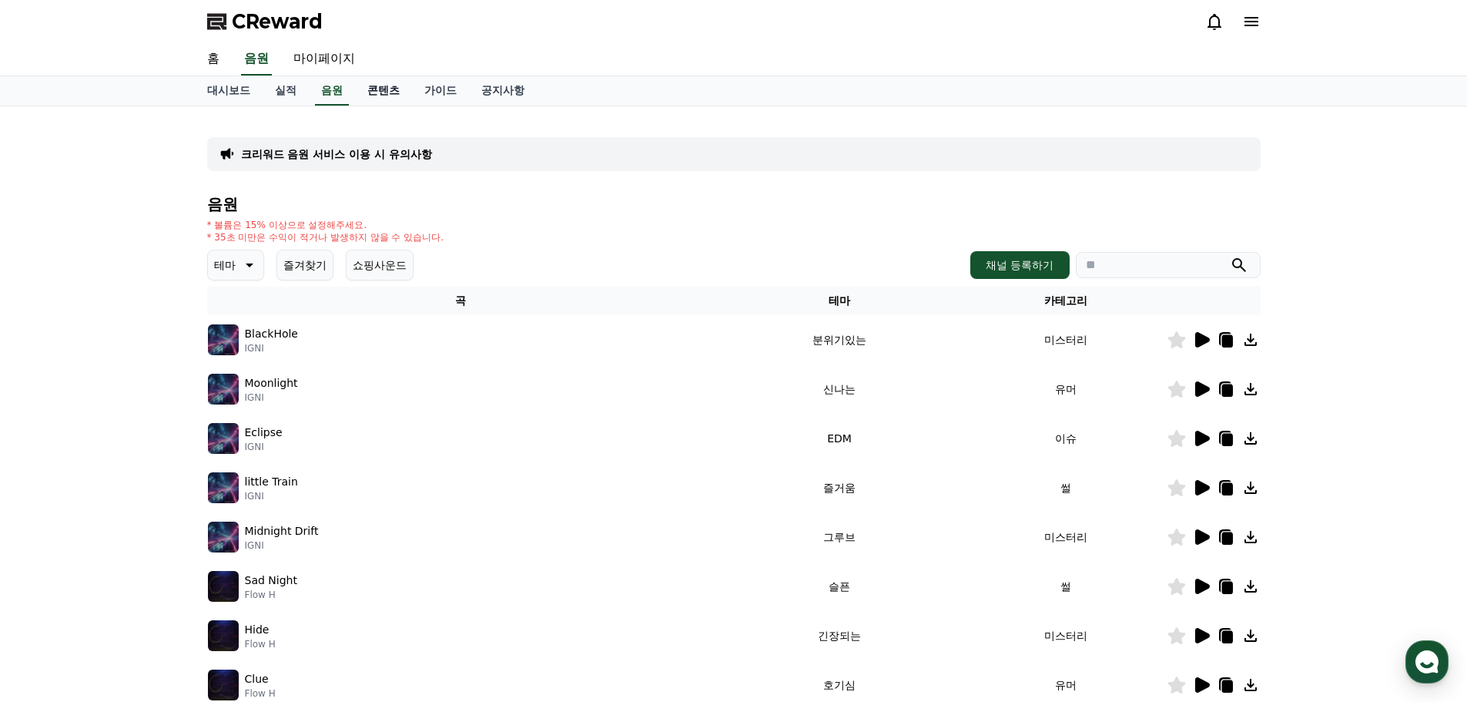
click at [389, 97] on link "콘텐츠" at bounding box center [383, 90] width 57 height 29
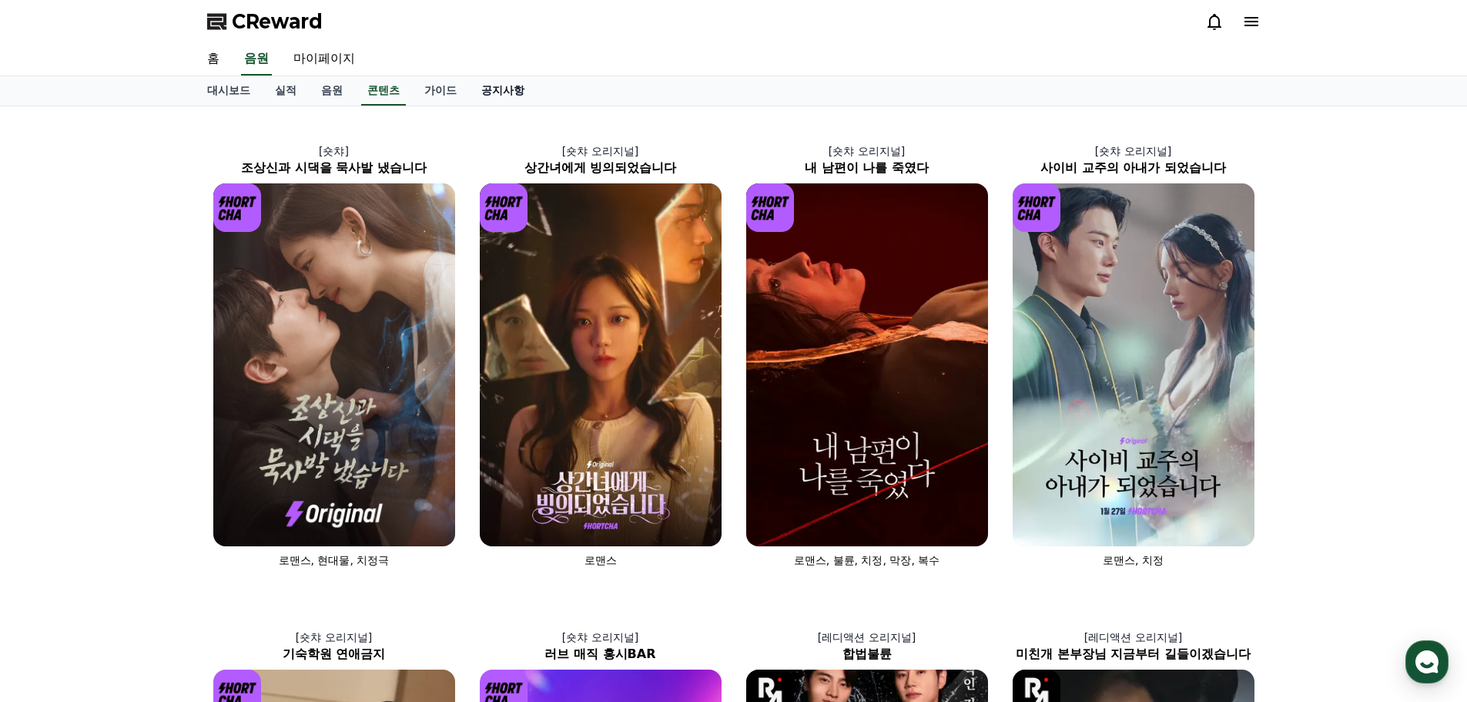
click at [491, 89] on link "공지사항" at bounding box center [503, 90] width 68 height 29
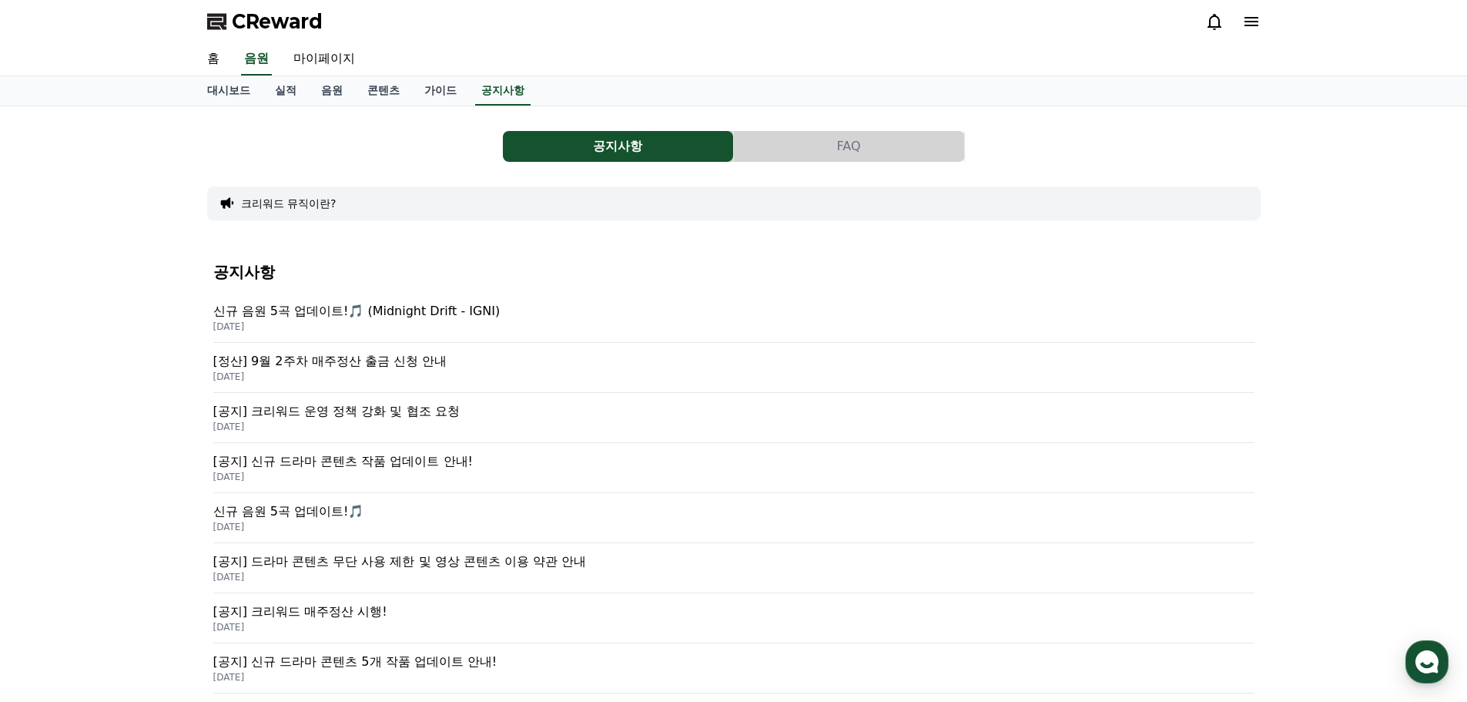
scroll to position [154, 0]
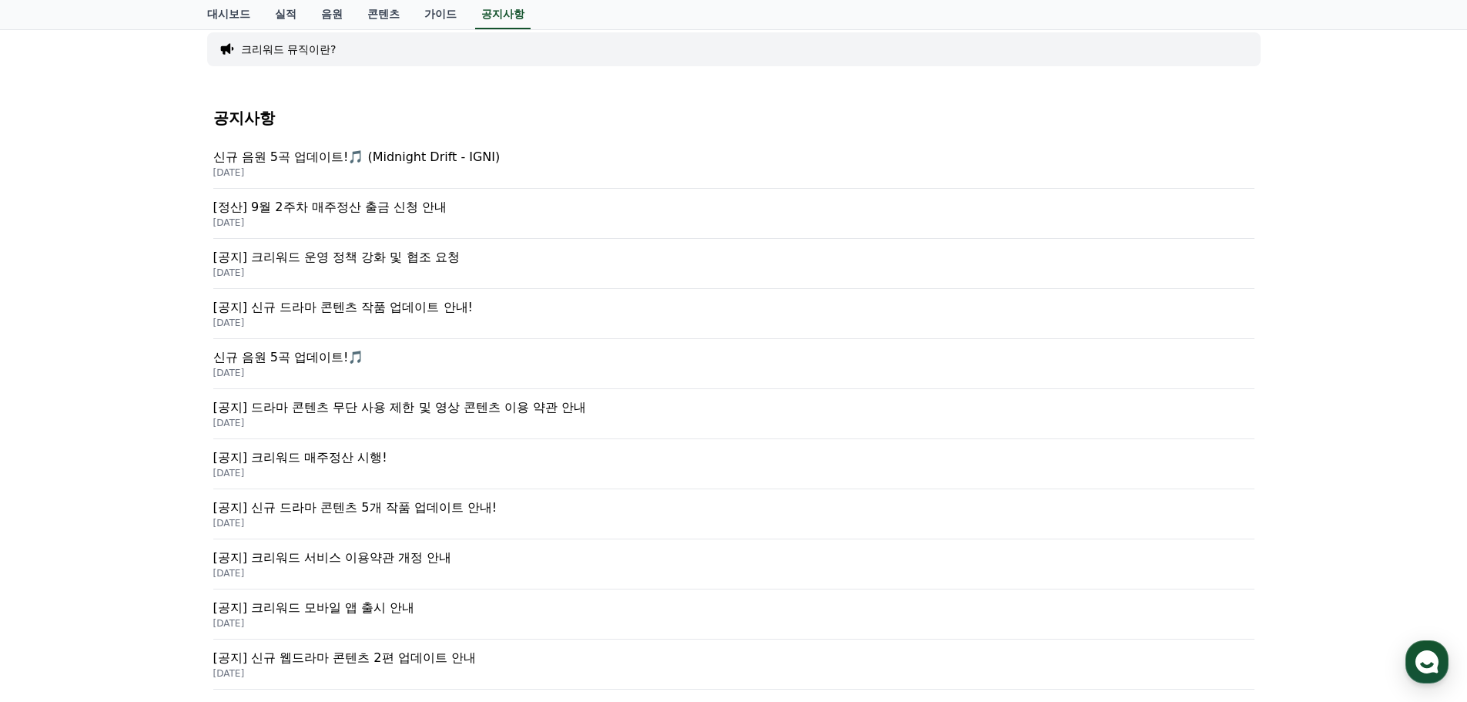
click at [414, 256] on p "[공지] 크리워드 운영 정책 강화 및 협조 요청" at bounding box center [733, 257] width 1041 height 18
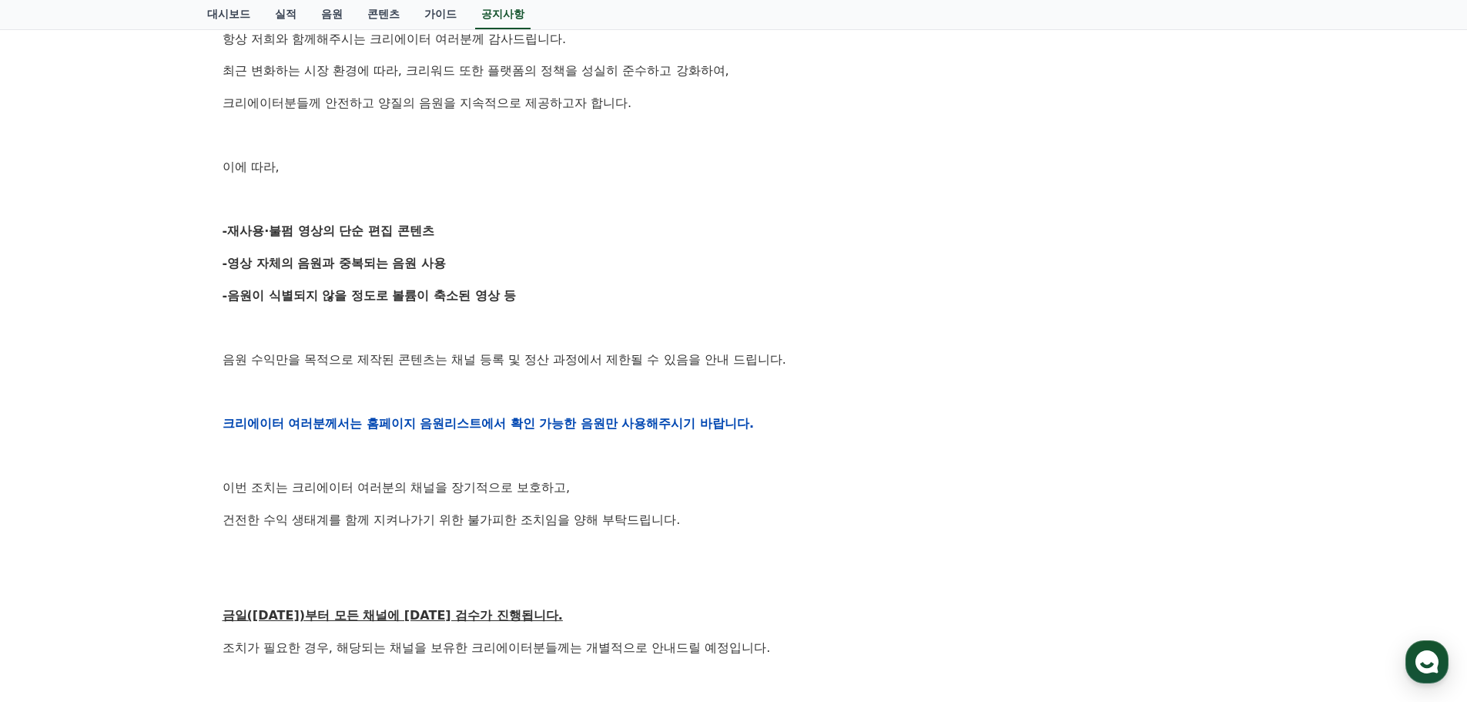
scroll to position [308, 0]
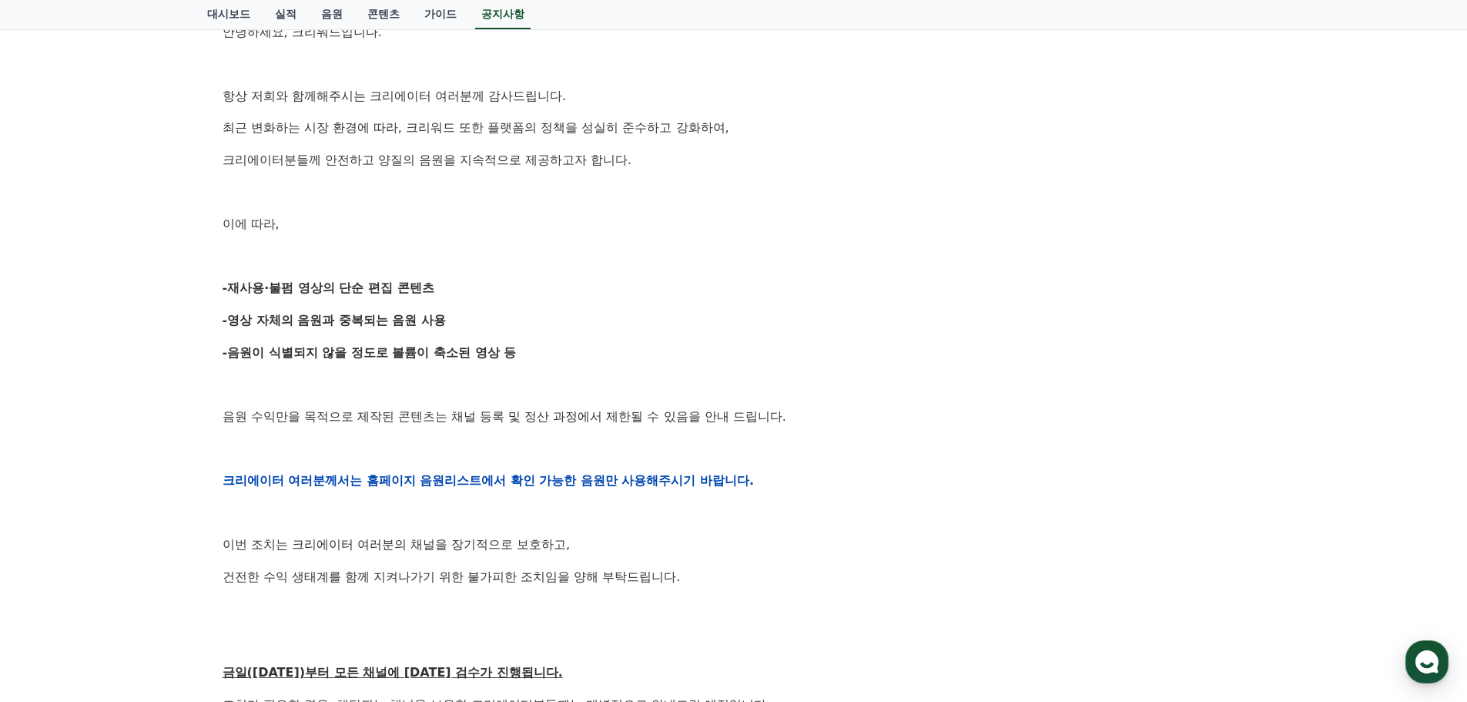
click at [671, 212] on div "안녕하세요, 크리워드입니다. 항상 저희와 함께해주시는 크리에이터 여러분께 감사드립니다. 최근 변화하는 시장 환경에 따라, 크리워드 또한 플랫폼…" at bounding box center [734, 480] width 1023 height 980
click at [773, 199] on p at bounding box center [734, 193] width 1023 height 20
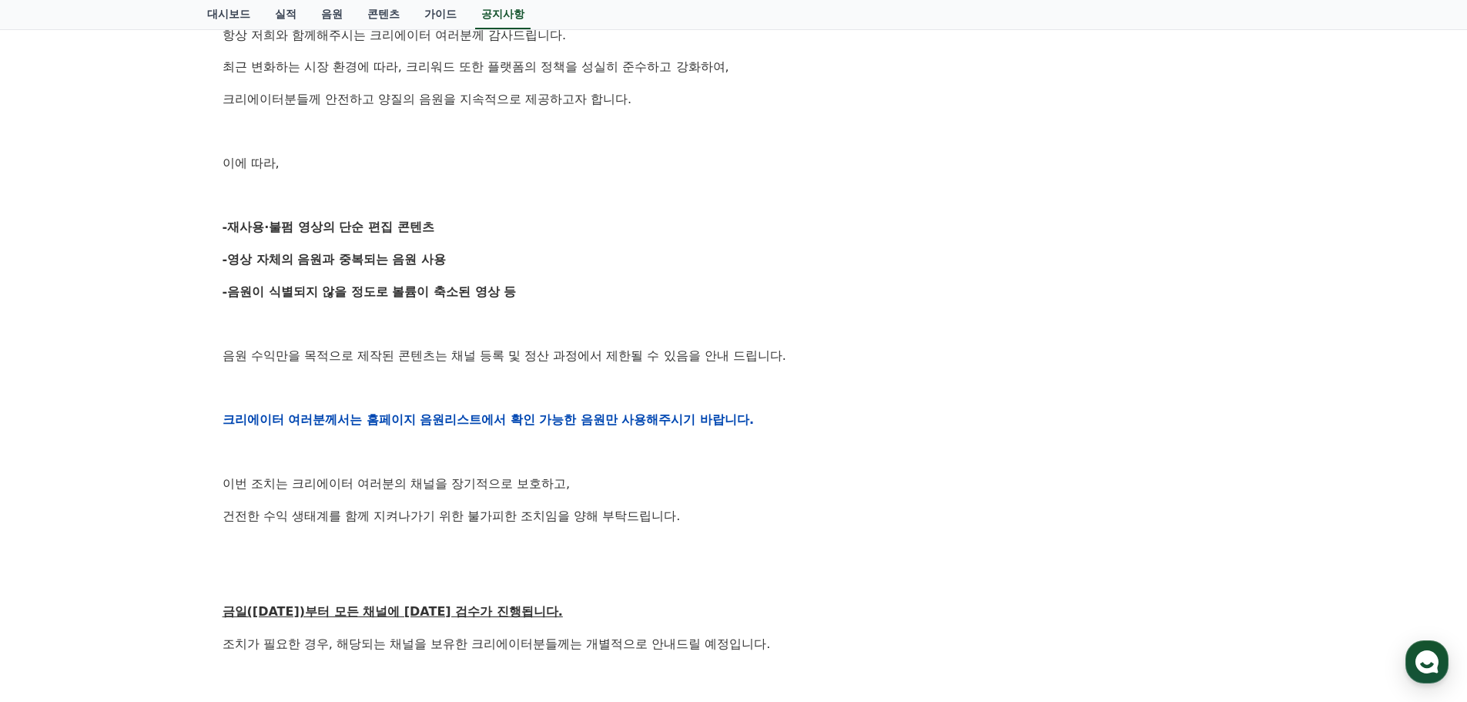
scroll to position [462, 0]
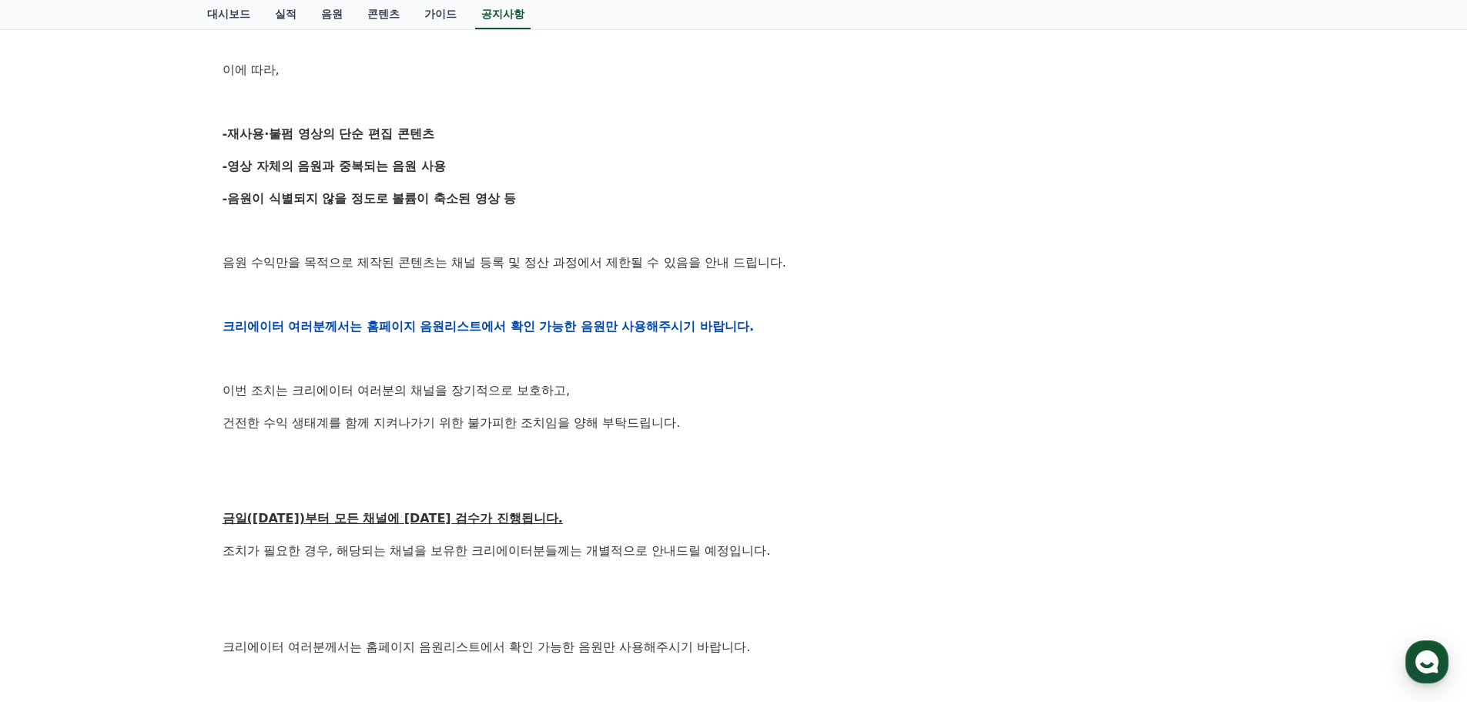
click at [779, 177] on div "안녕하세요, 크리워드입니다. 항상 저희와 함께해주시는 크리에이터 여러분께 감사드립니다. 최근 변화하는 시장 환경에 따라, 크리워드 또한 플랫폼…" at bounding box center [734, 326] width 1023 height 980
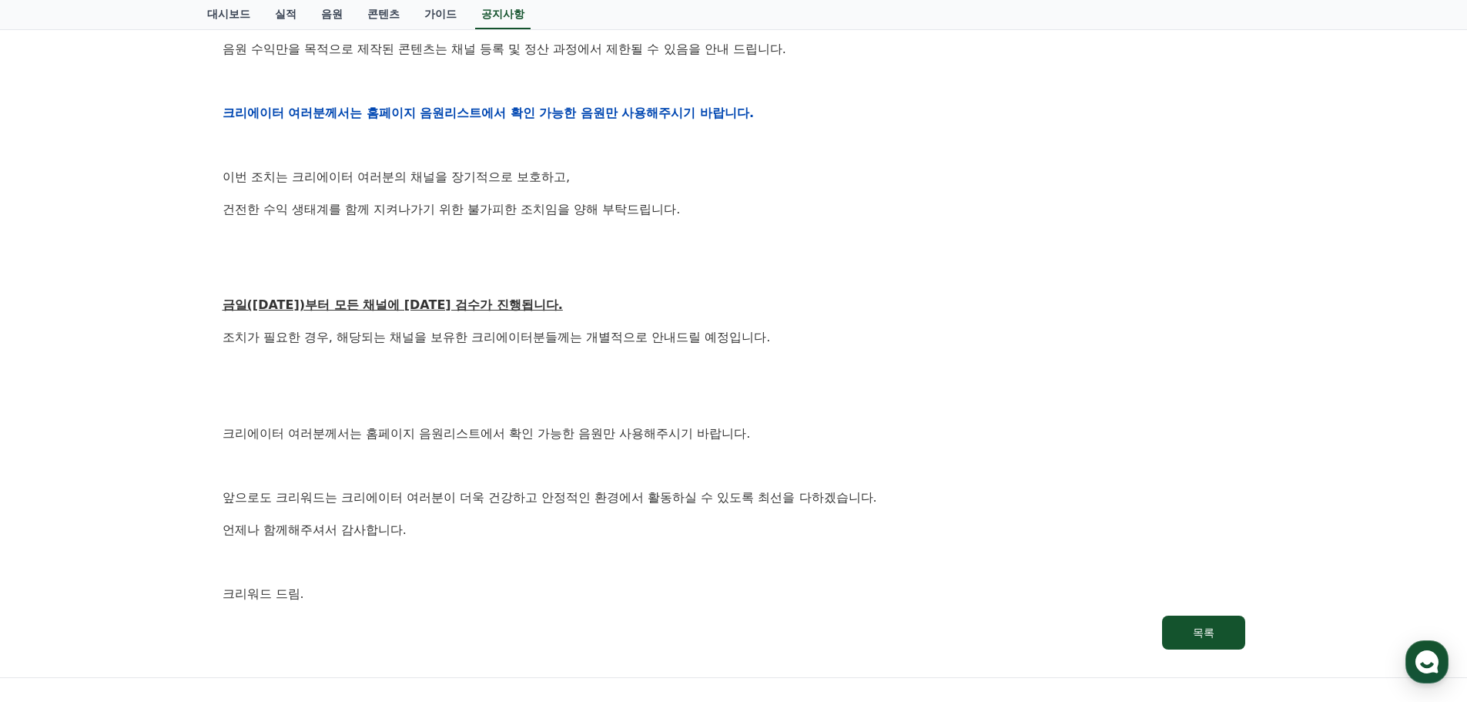
scroll to position [693, 0]
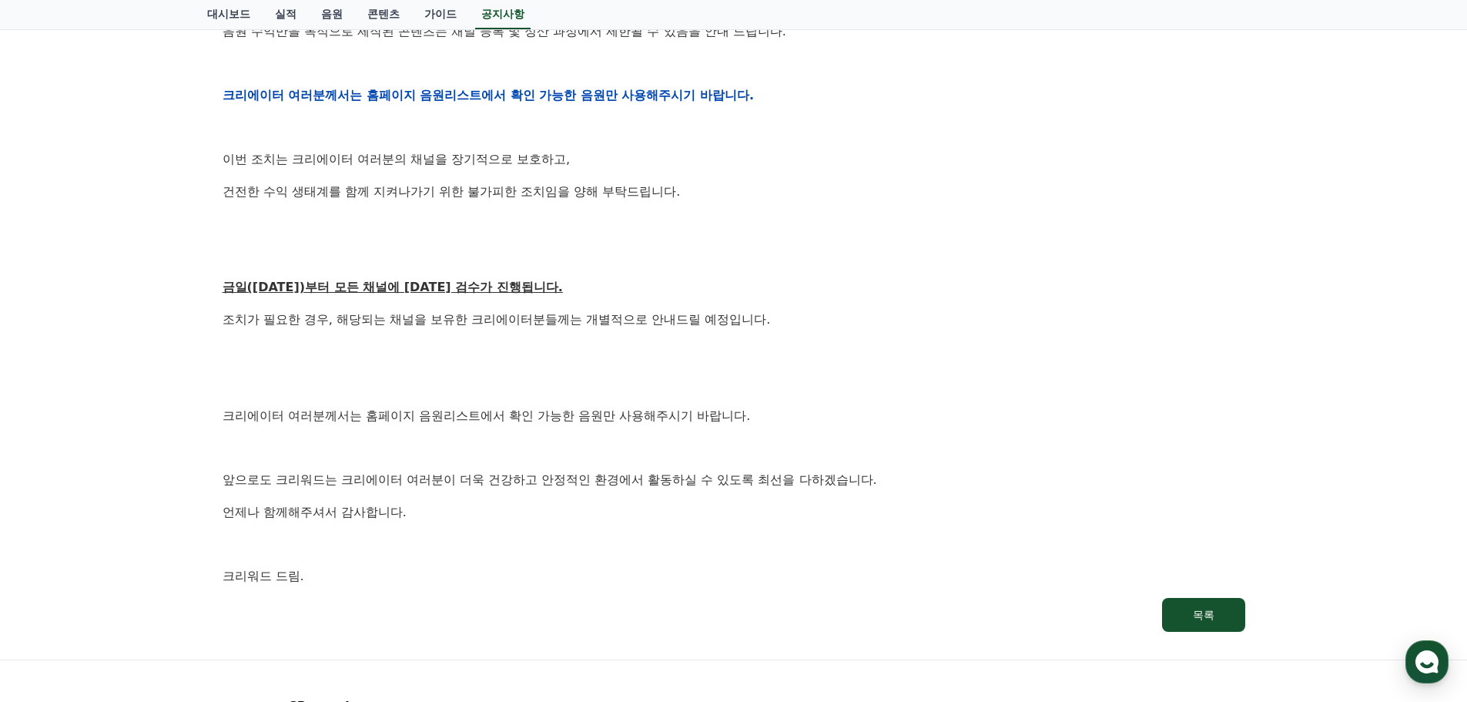
click at [779, 177] on div "안녕하세요, 크리워드입니다. 항상 저희와 함께해주시는 크리에이터 여러분께 감사드립니다. 최근 변화하는 시장 환경에 따라, 크리워드 또한 플랫폼…" at bounding box center [734, 95] width 1023 height 980
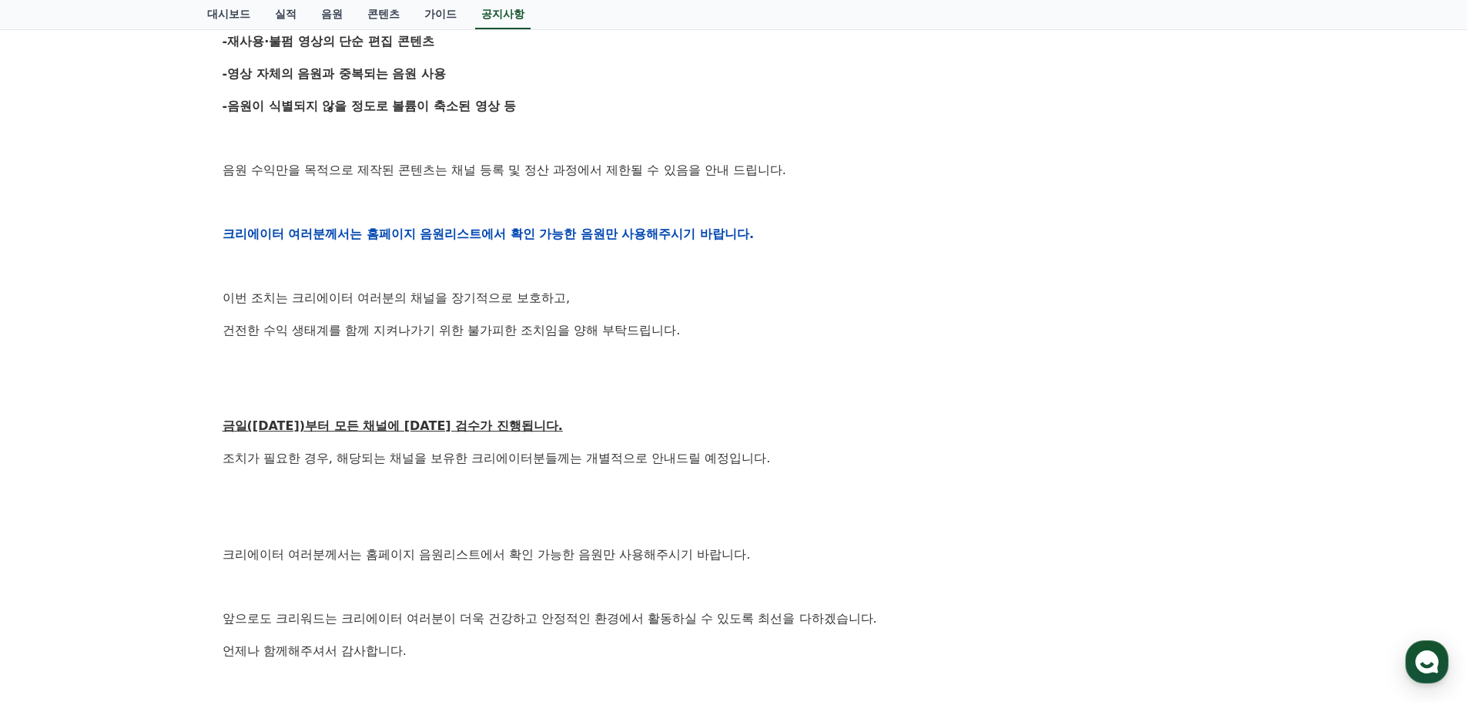
scroll to position [308, 0]
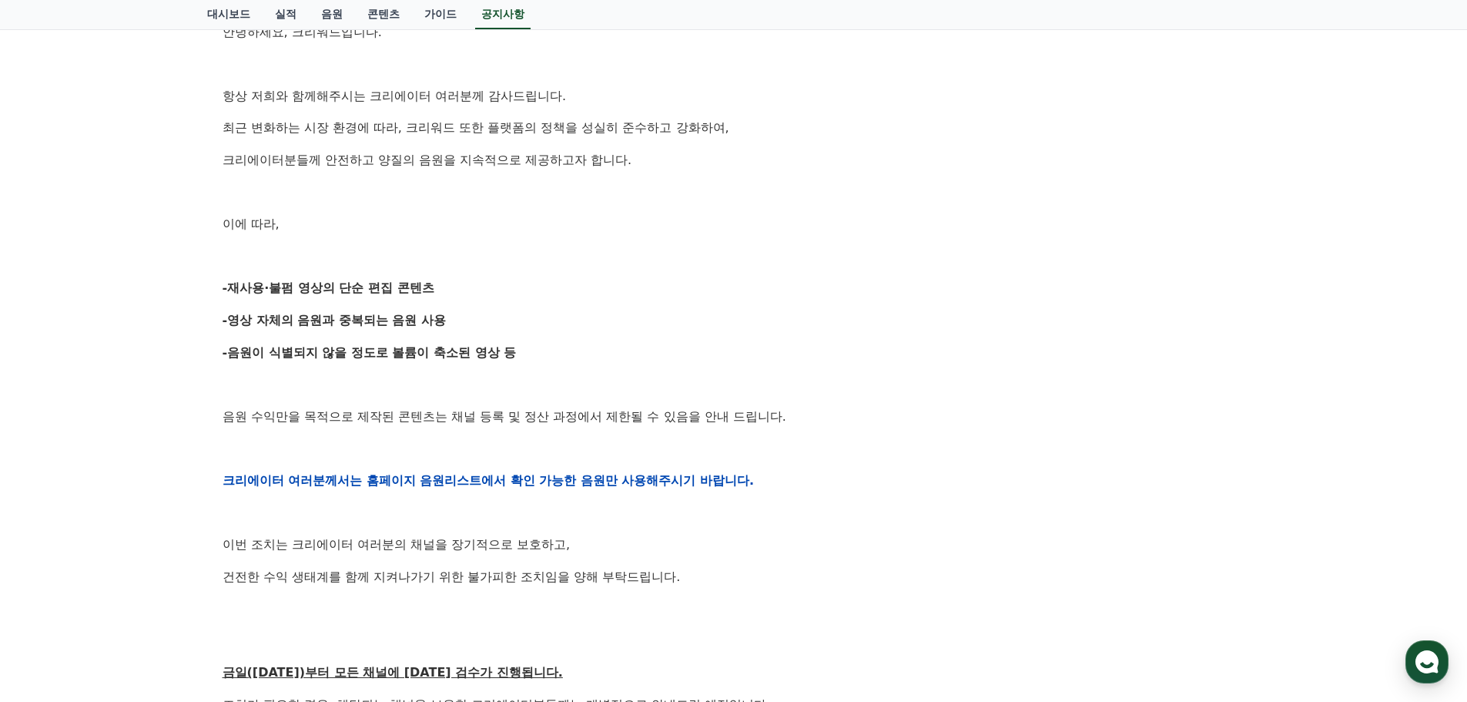
click at [788, 235] on div "안녕하세요, 크리워드입니다. 항상 저희와 함께해주시는 크리에이터 여러분께 감사드립니다. 최근 변화하는 시장 환경에 따라, 크리워드 또한 플랫폼…" at bounding box center [734, 480] width 1023 height 980
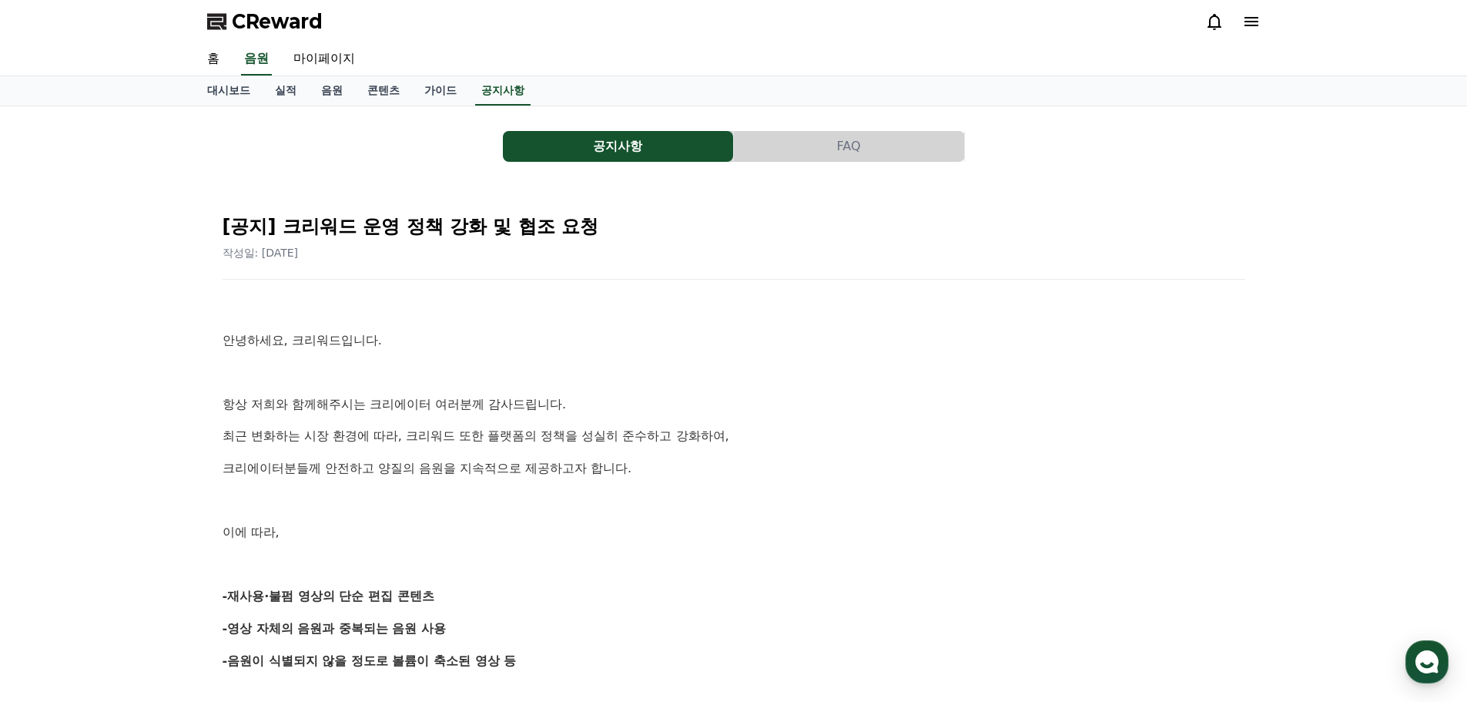
click at [824, 157] on button "FAQ" at bounding box center [849, 146] width 230 height 31
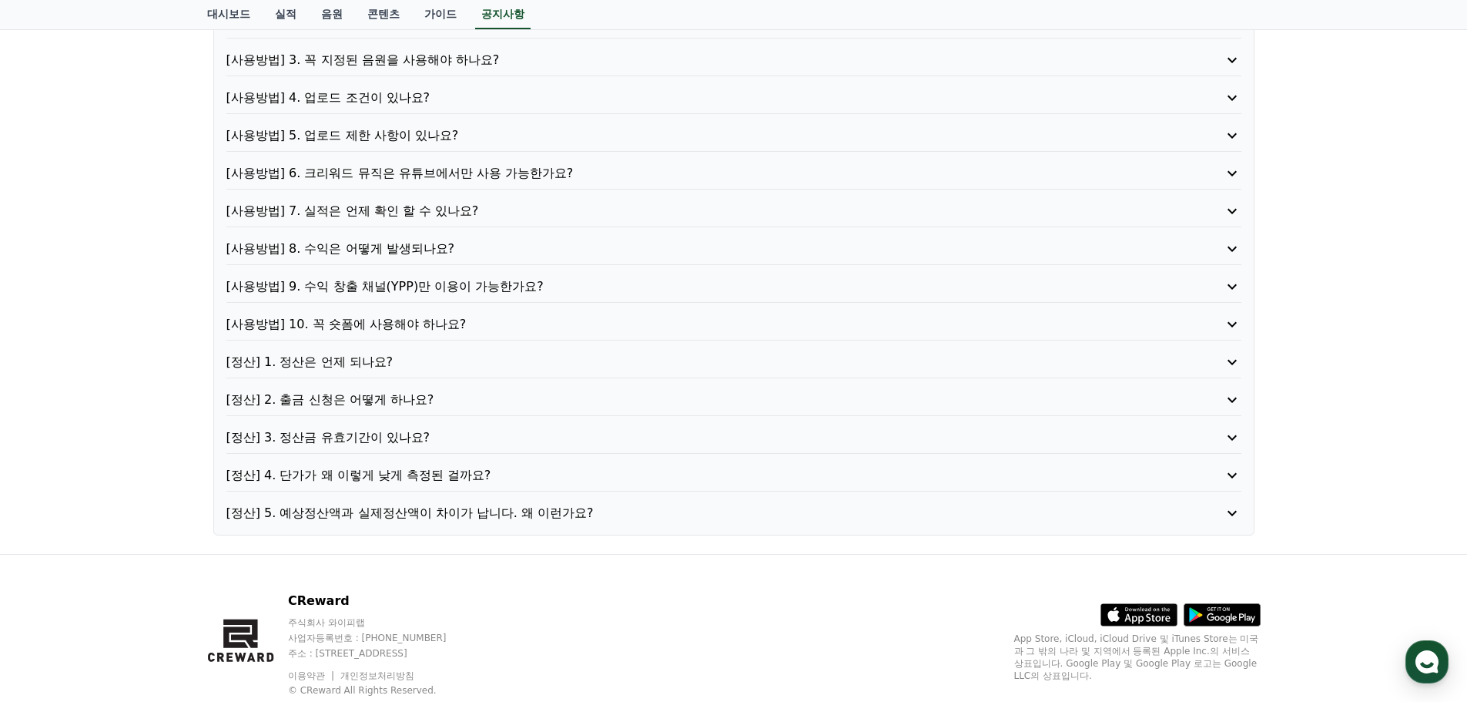
scroll to position [231, 0]
click at [400, 477] on p "[정산] 4. 단가가 왜 이렇게 낮게 측정된 걸까요?" at bounding box center [693, 474] width 934 height 18
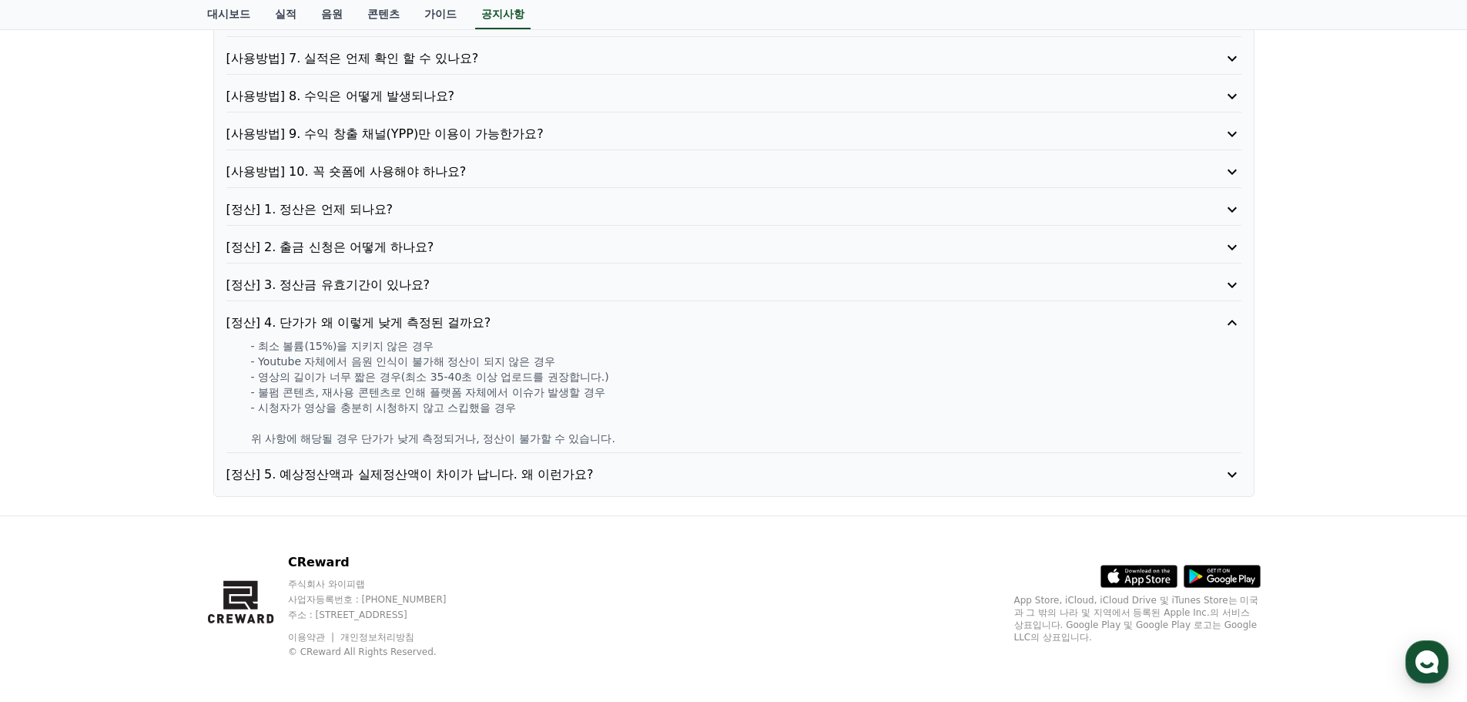
scroll to position [385, 0]
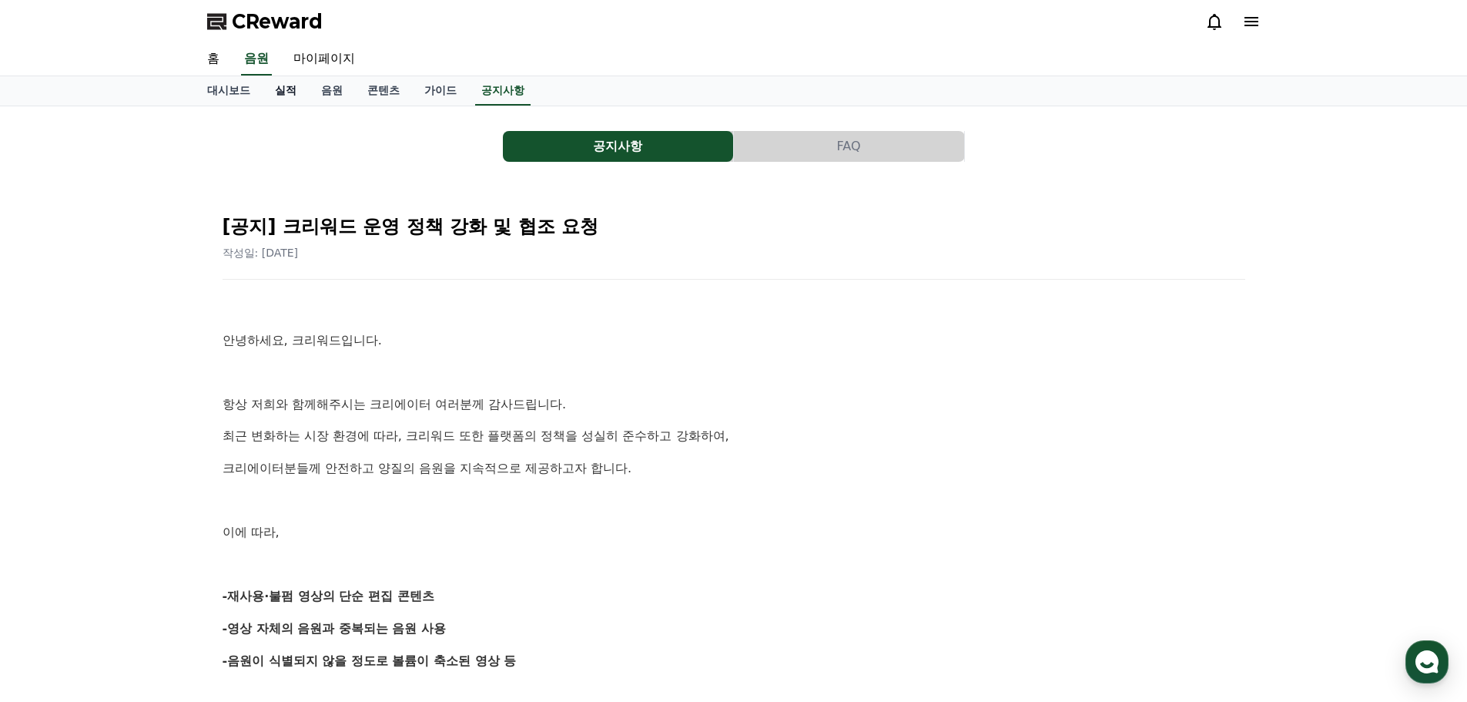
click at [284, 85] on link "실적" at bounding box center [286, 90] width 46 height 29
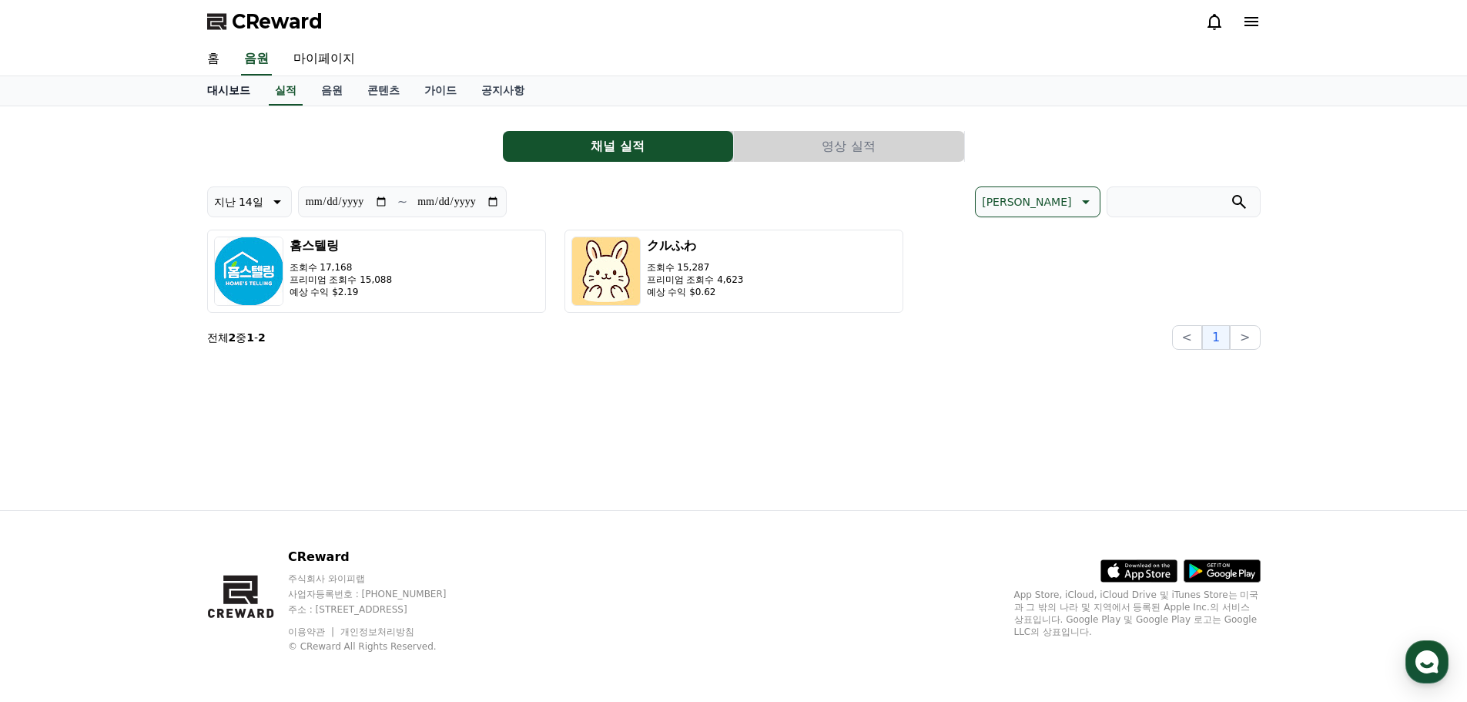
click at [242, 87] on link "대시보드" at bounding box center [229, 90] width 68 height 29
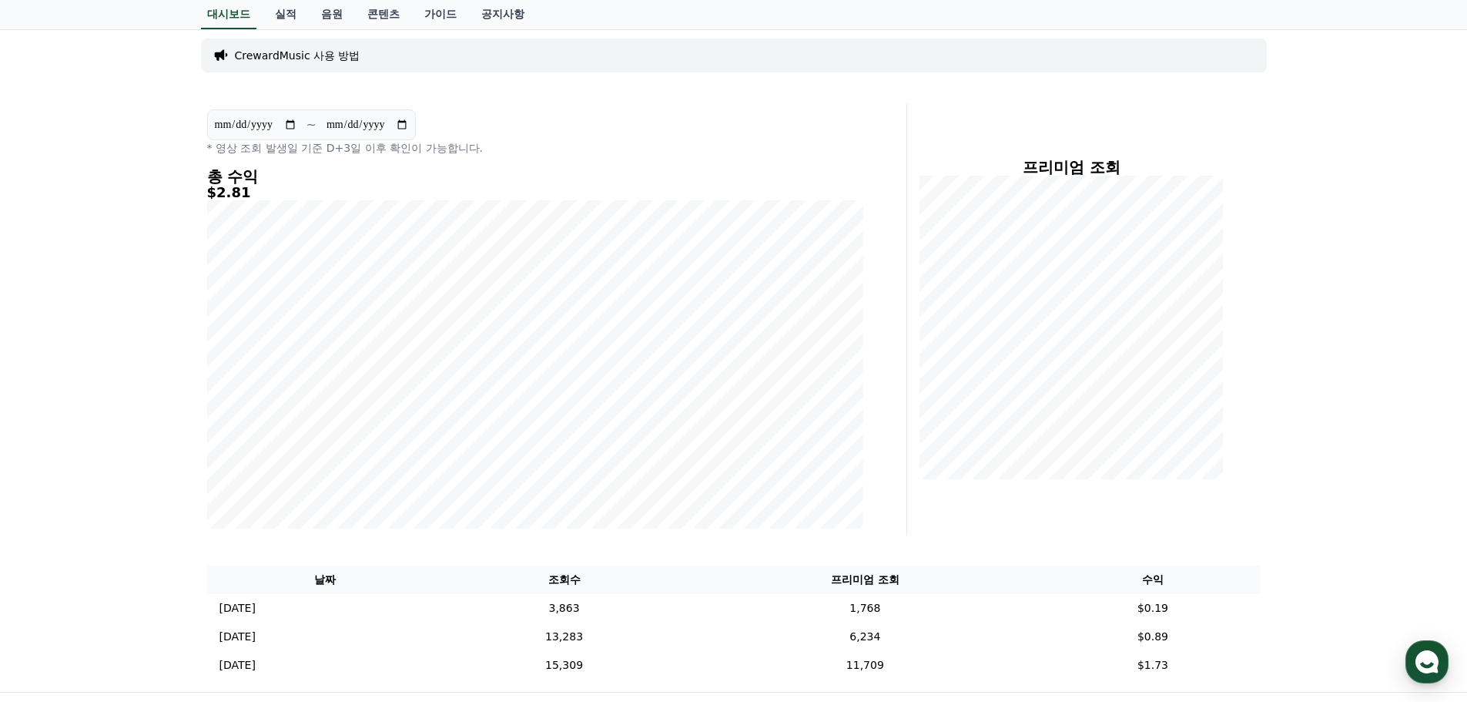
scroll to position [154, 0]
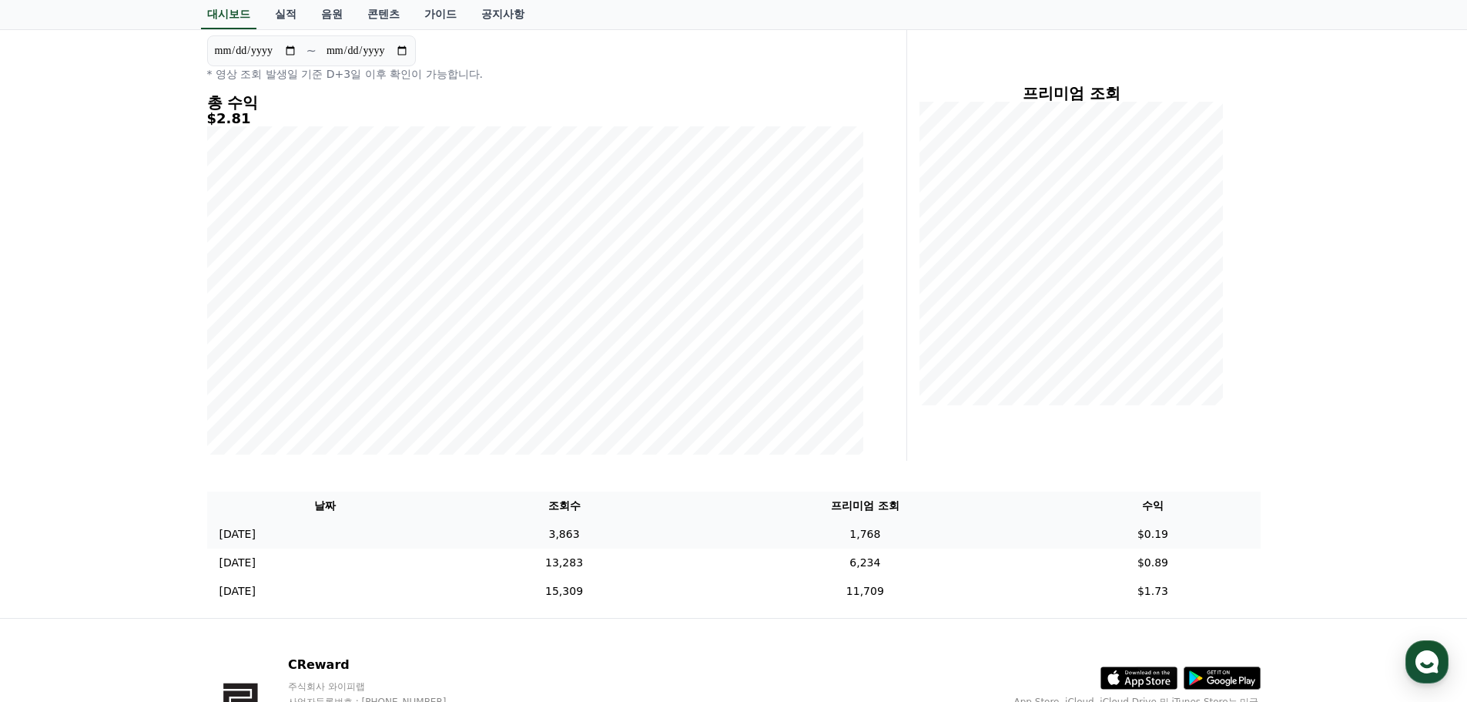
click at [411, 537] on td "[DATE] 09/19" at bounding box center [325, 534] width 236 height 28
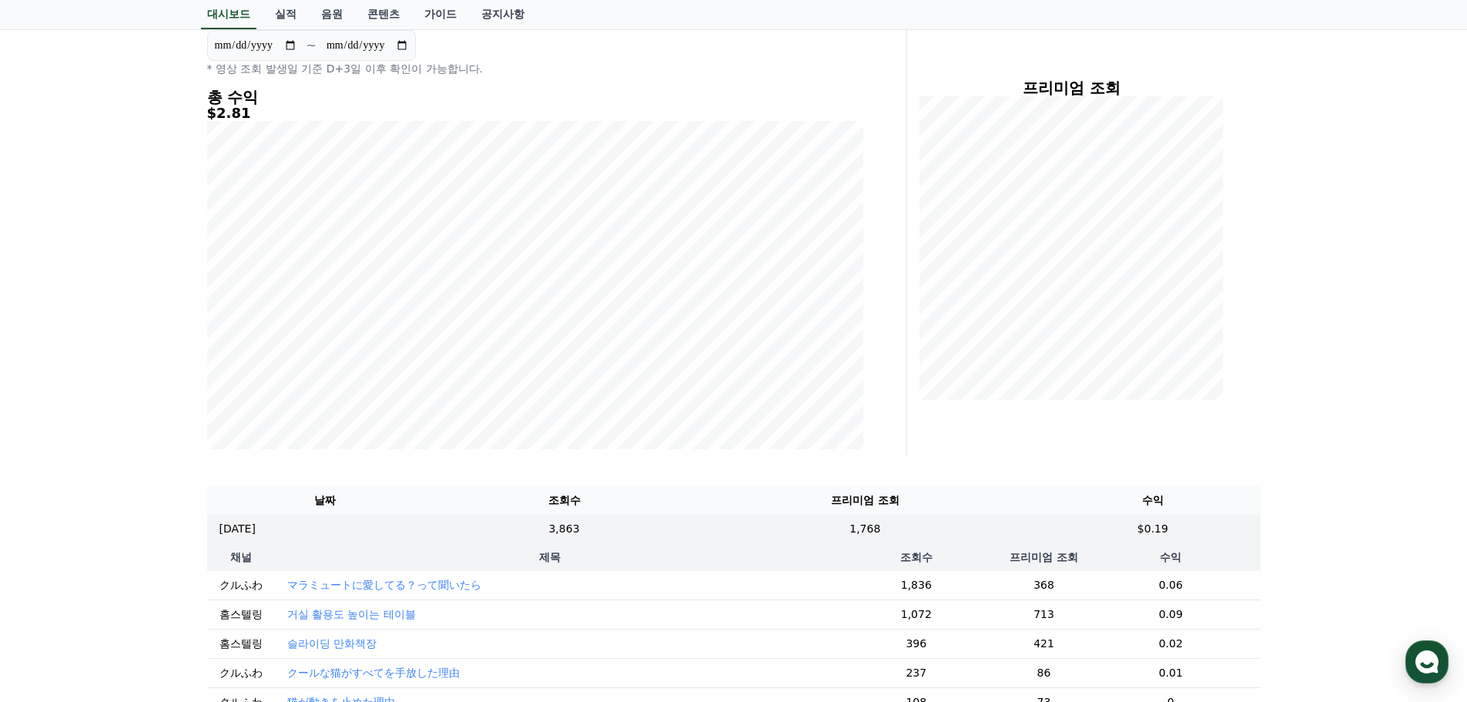
scroll to position [0, 0]
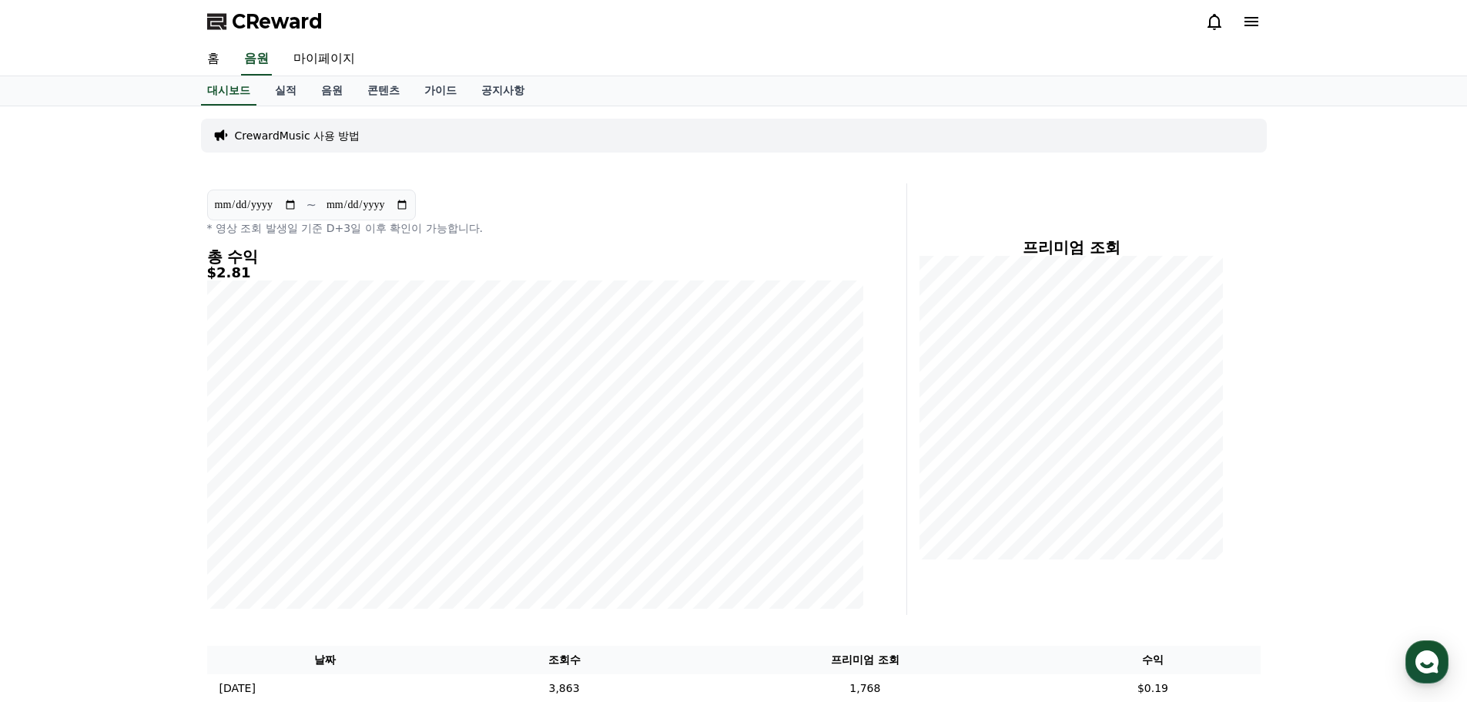
click at [1212, 15] on icon at bounding box center [1214, 21] width 18 height 18
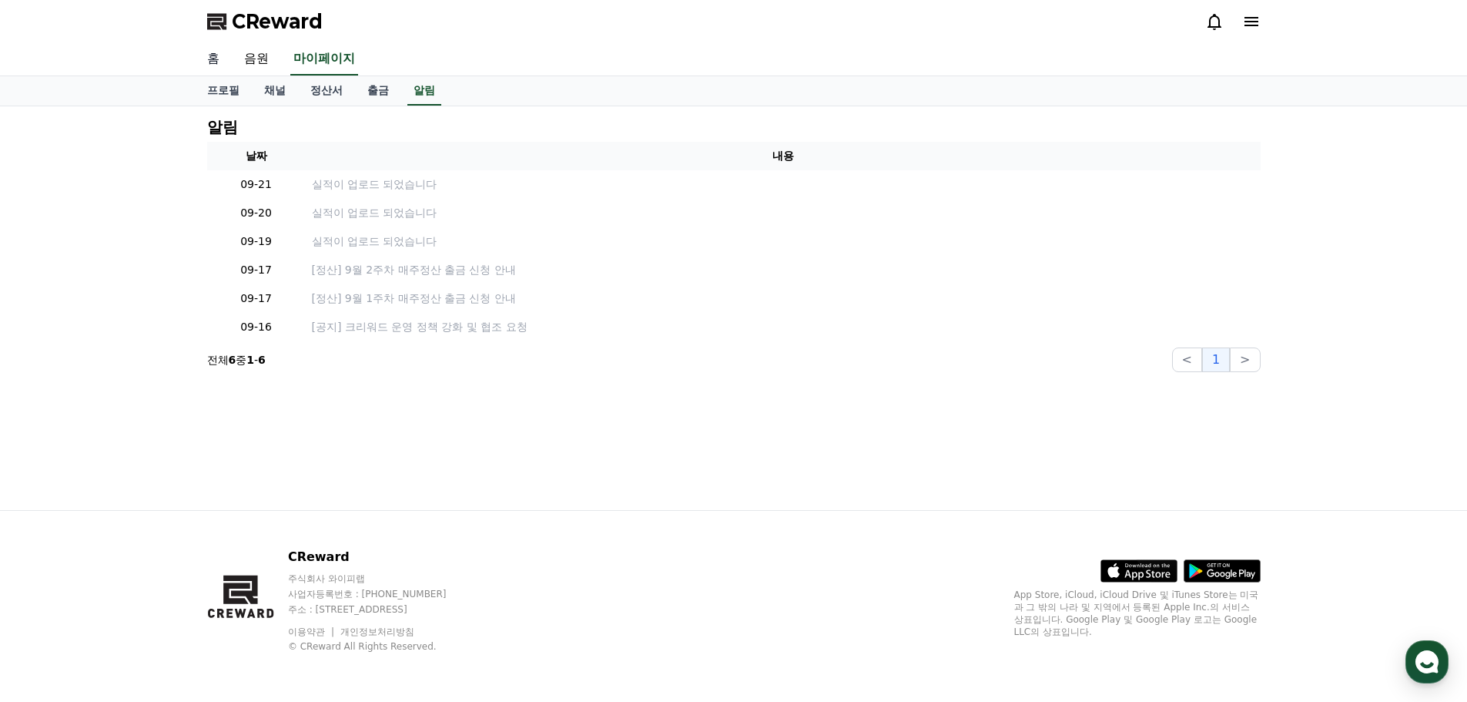
click at [209, 58] on link "홈" at bounding box center [213, 59] width 37 height 32
